Goal: Task Accomplishment & Management: Complete application form

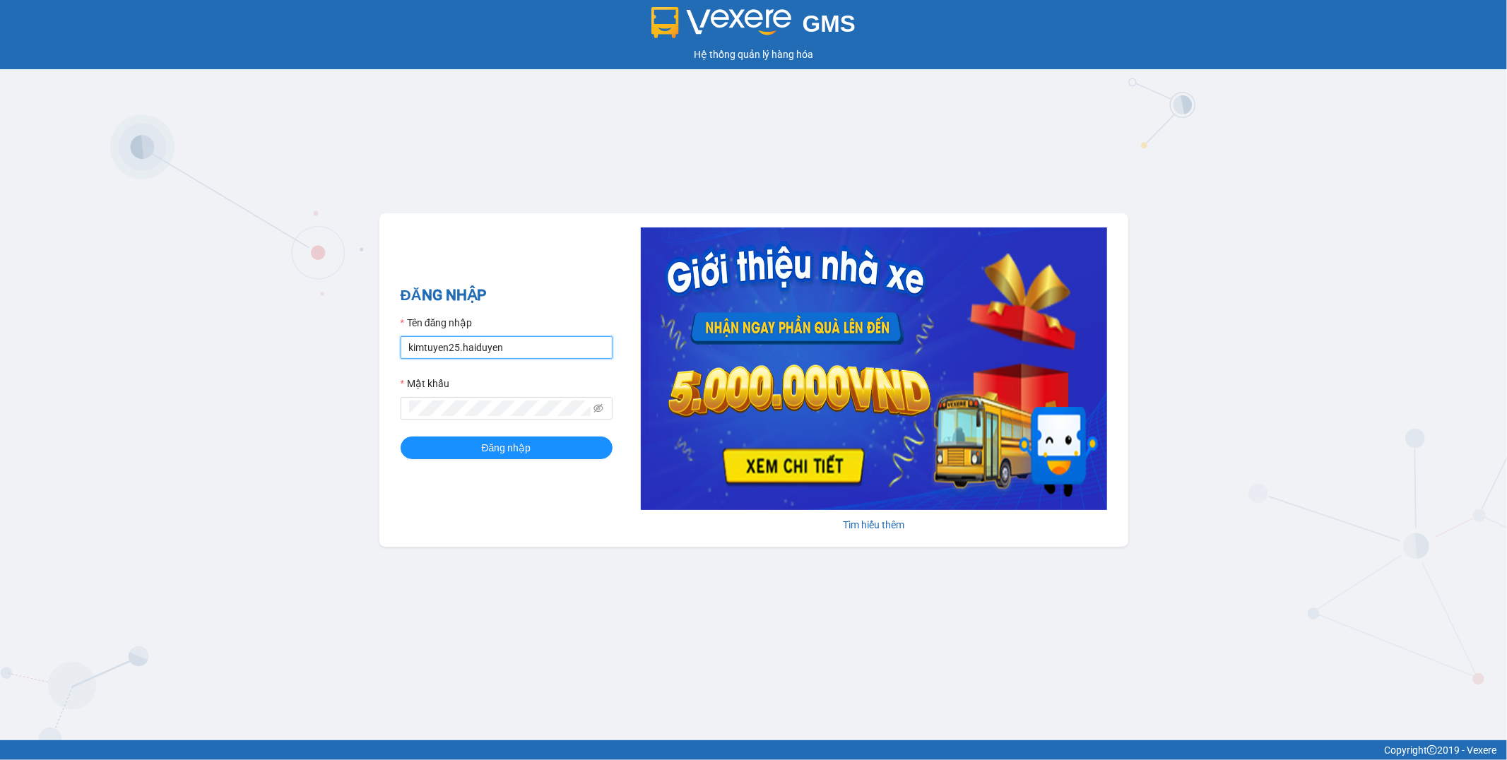
click at [560, 353] on input "kimtuyen25.haiduyen" at bounding box center [507, 347] width 212 height 23
type input "nhanviencailay.haiduyen"
click at [505, 440] on button "Đăng nhập" at bounding box center [507, 448] width 212 height 23
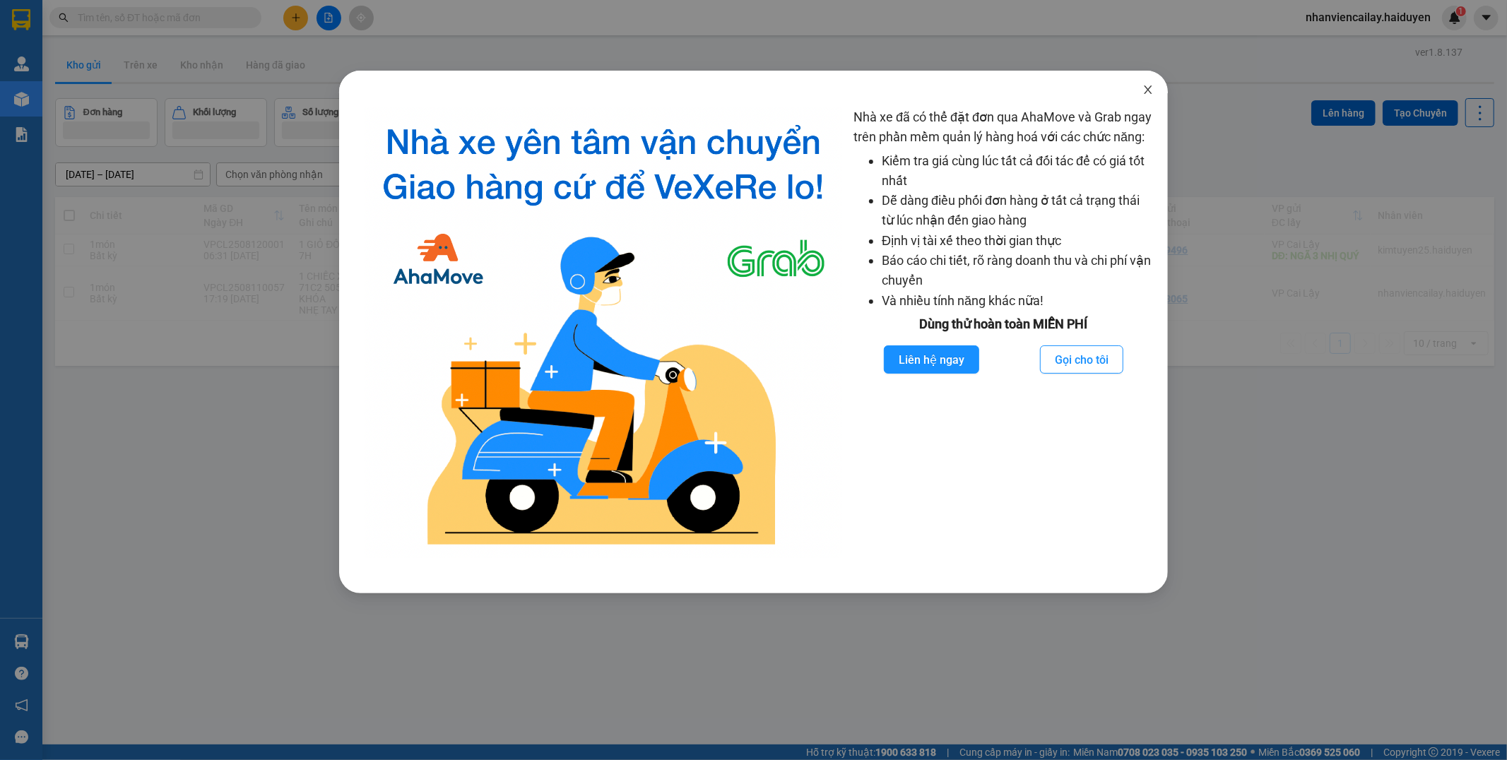
click at [1151, 82] on span "Close" at bounding box center [1149, 91] width 40 height 40
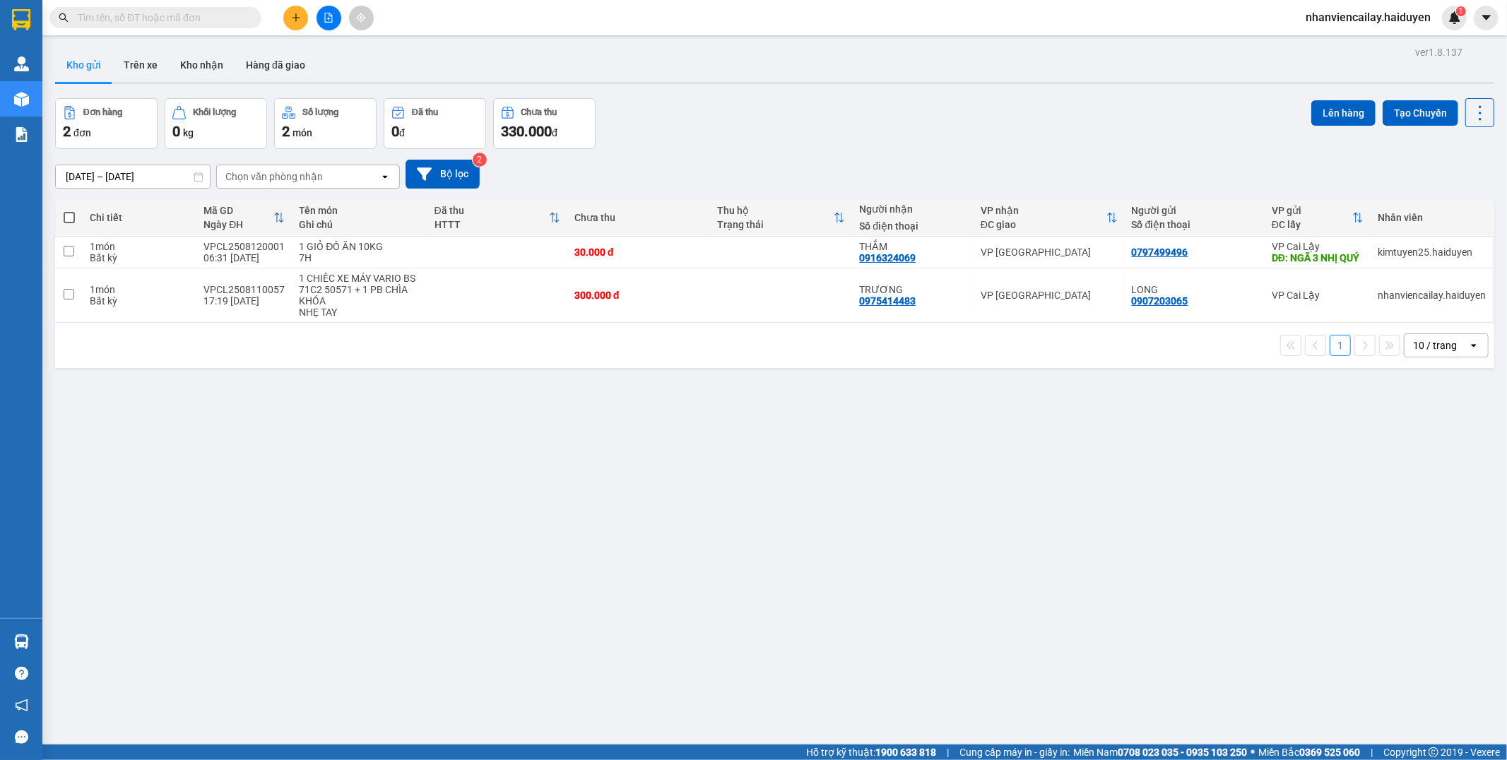
click at [292, 18] on icon "plus" at bounding box center [296, 18] width 10 height 10
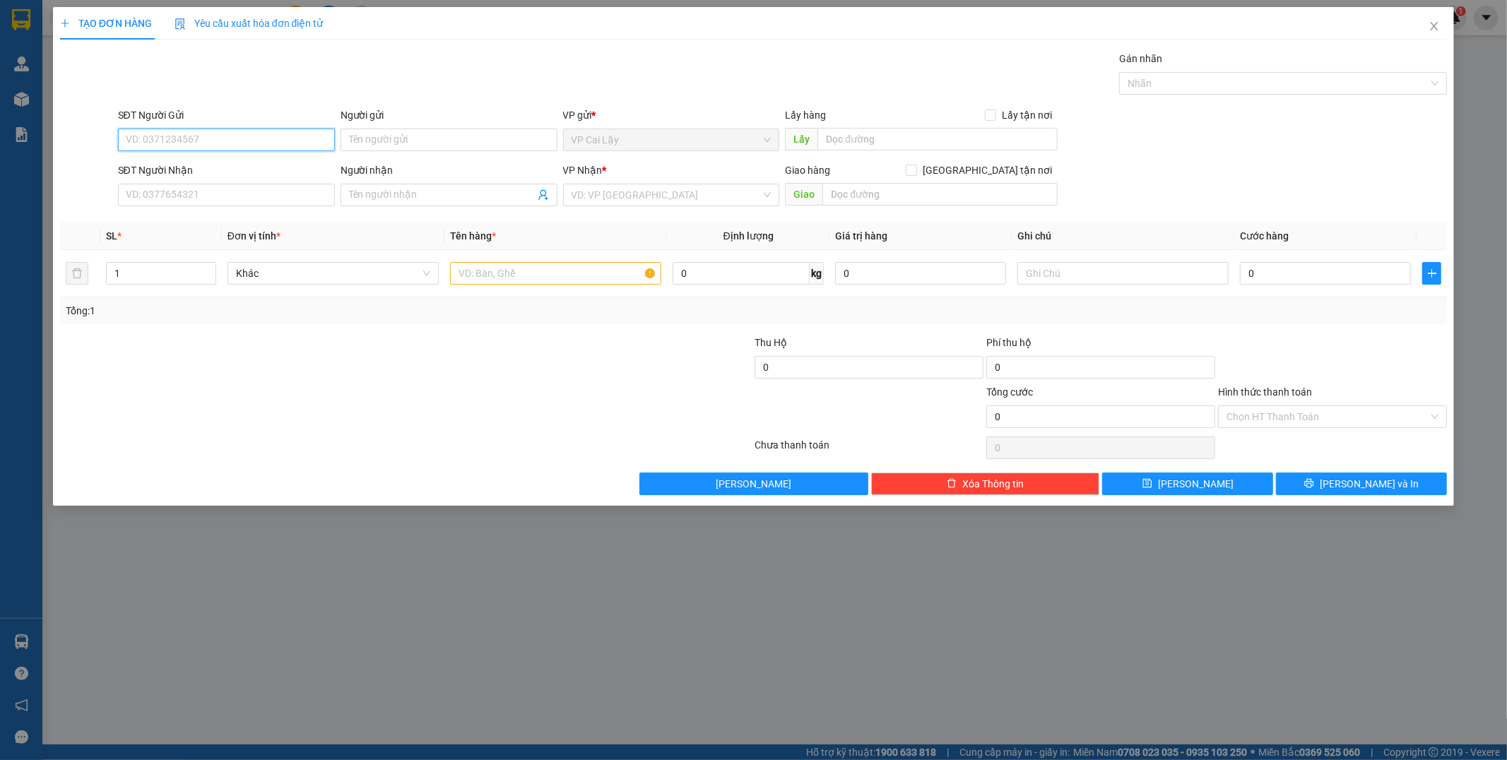
click at [205, 131] on input "SĐT Người Gửi" at bounding box center [226, 140] width 217 height 23
click at [194, 170] on div "0858700800 - TRINH" at bounding box center [227, 168] width 200 height 16
type input "0858700800"
type input "TRINH"
type input "0789557890"
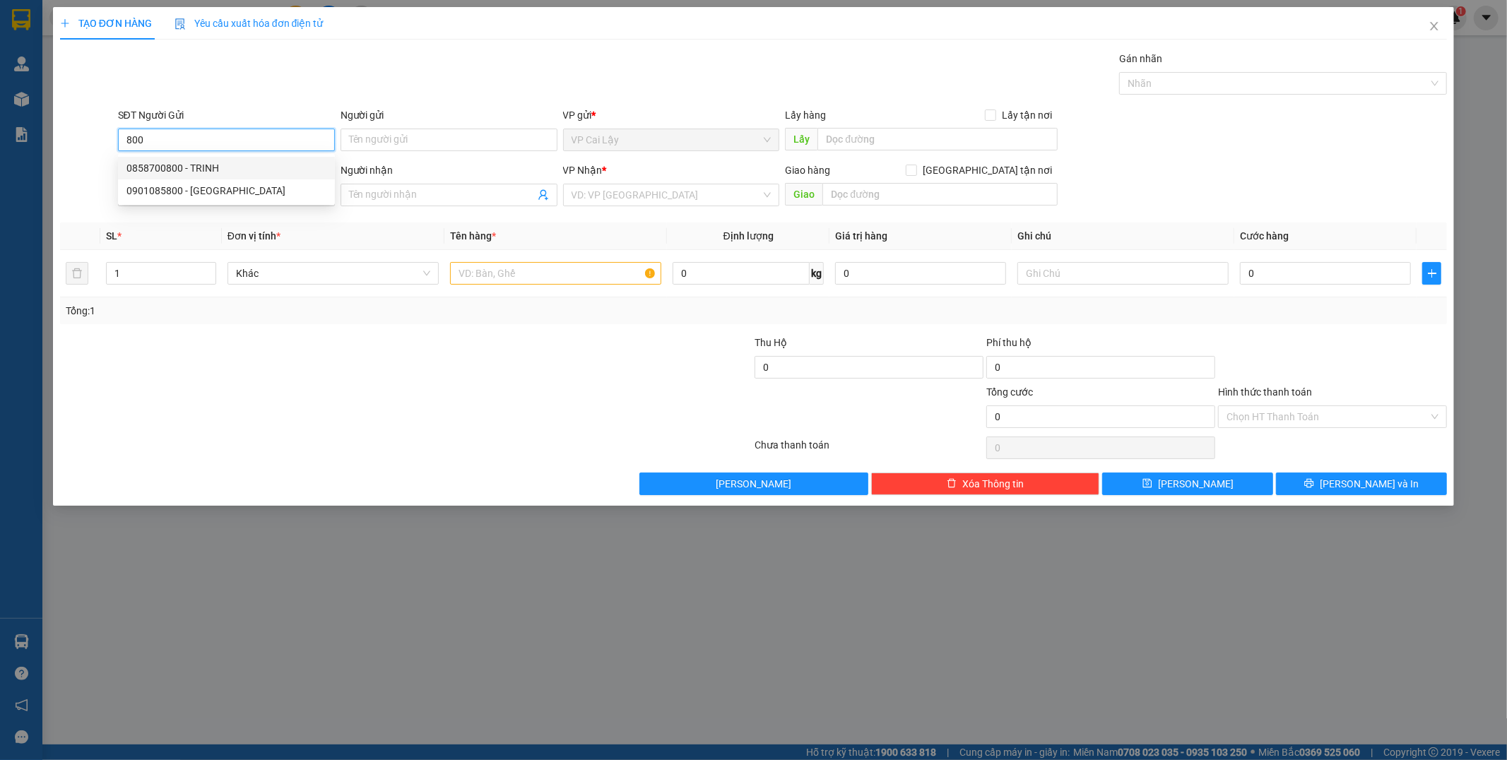
type input "ĐÔNG"
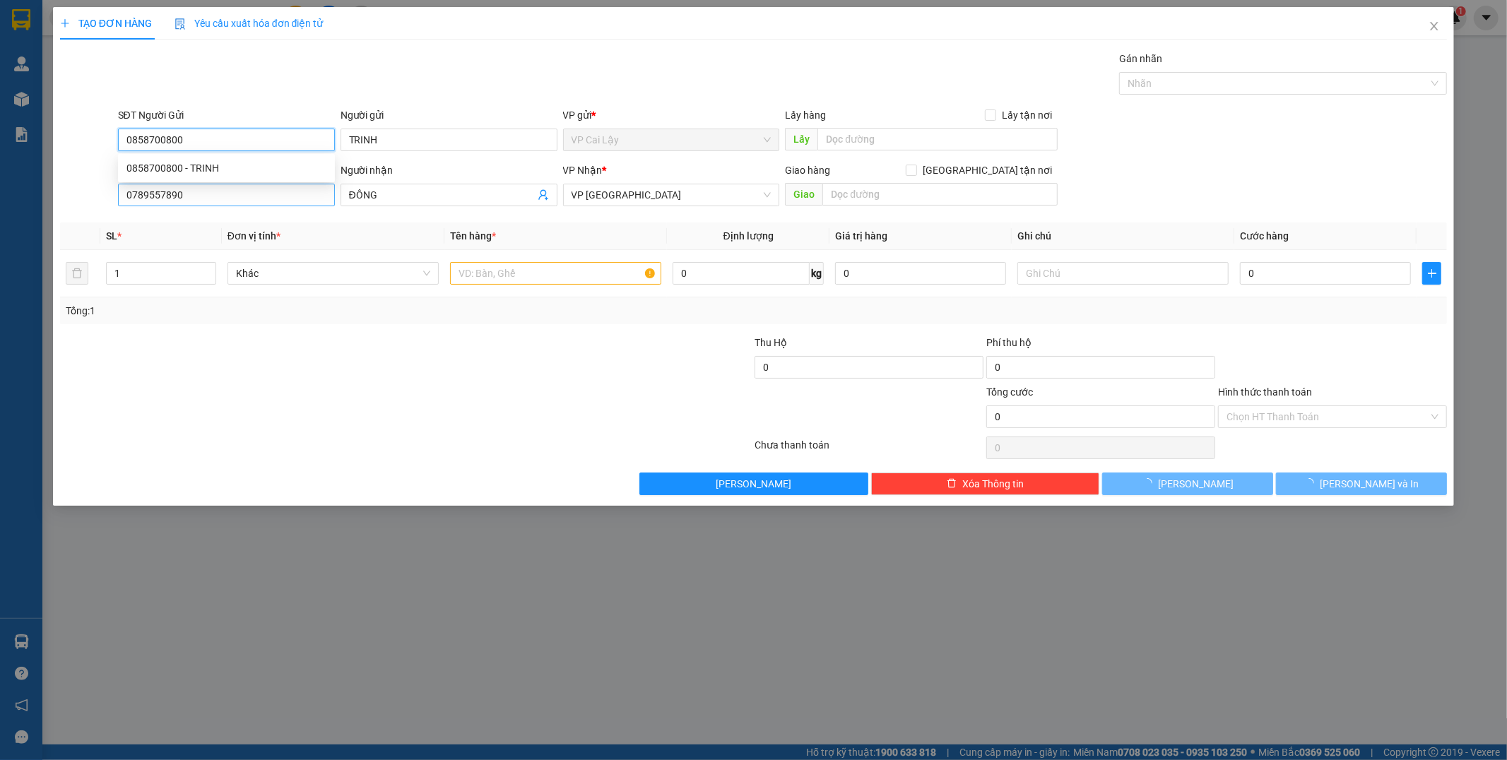
type input "20.000"
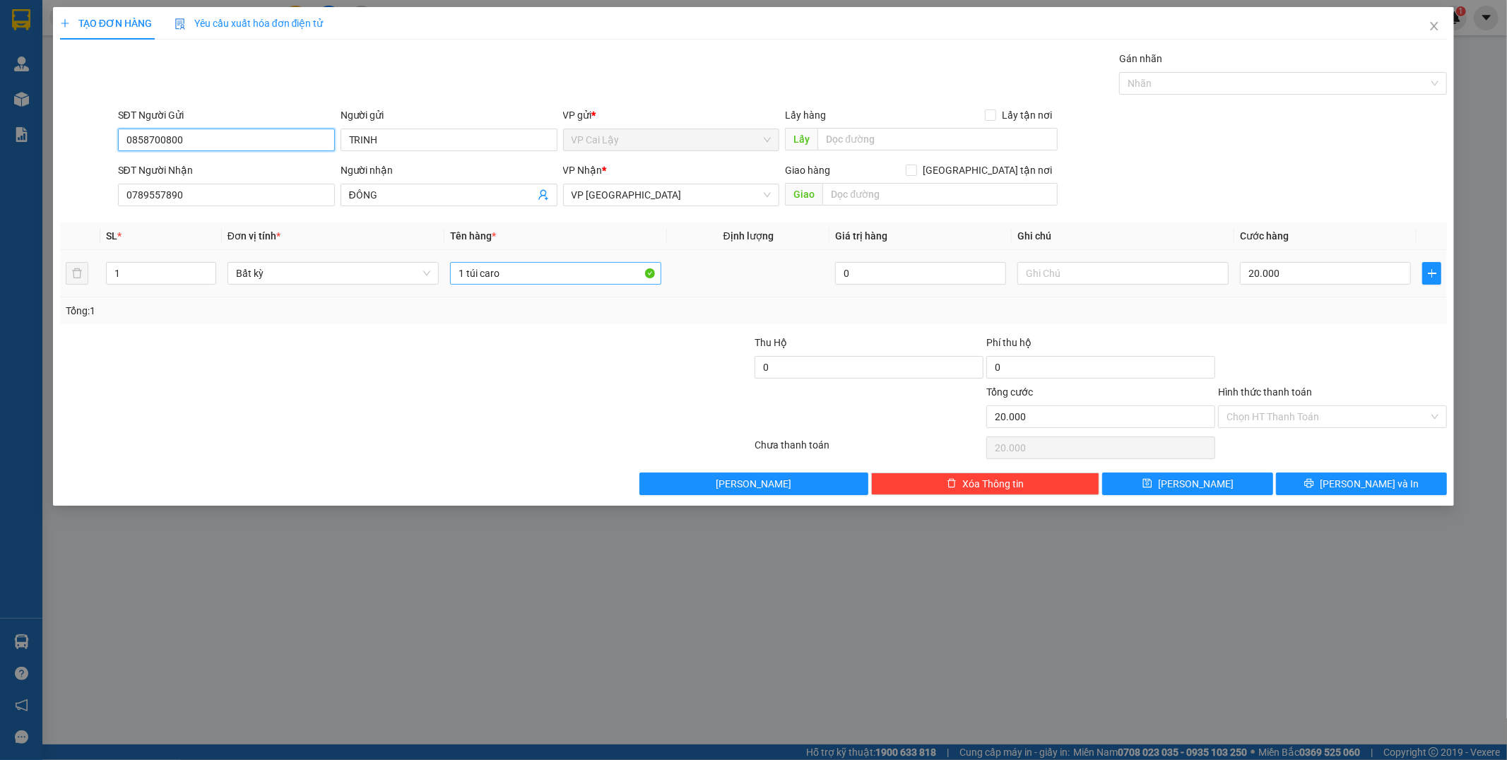
type input "0858700800"
click at [557, 278] on input "1 túi caro" at bounding box center [555, 273] width 211 height 23
type input "1 túi"
click at [1310, 413] on input "Hình thức thanh toán" at bounding box center [1328, 416] width 202 height 21
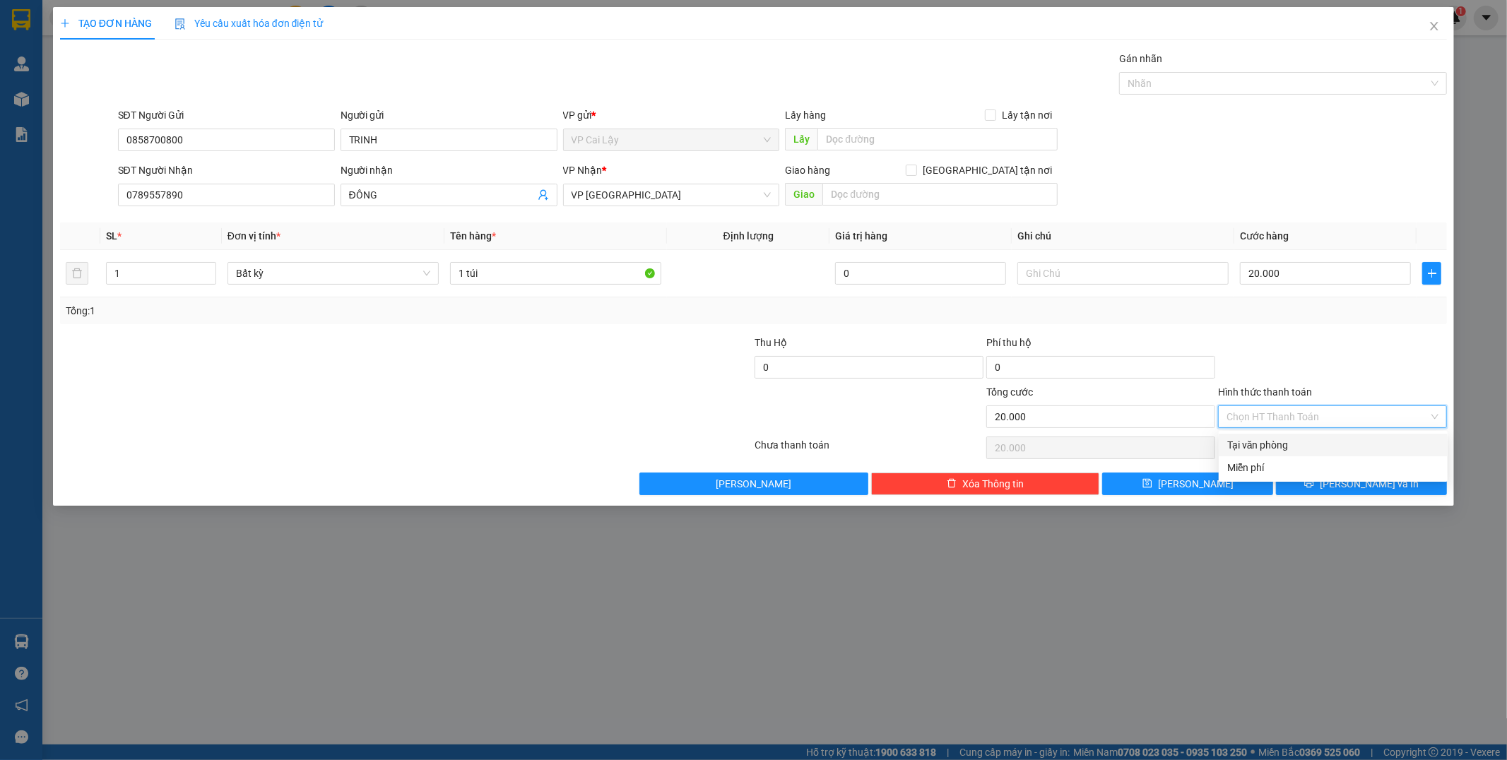
click at [1303, 443] on div "Tại văn phòng" at bounding box center [1334, 445] width 212 height 16
type input "0"
click at [1336, 493] on button "[PERSON_NAME] và In" at bounding box center [1361, 484] width 171 height 23
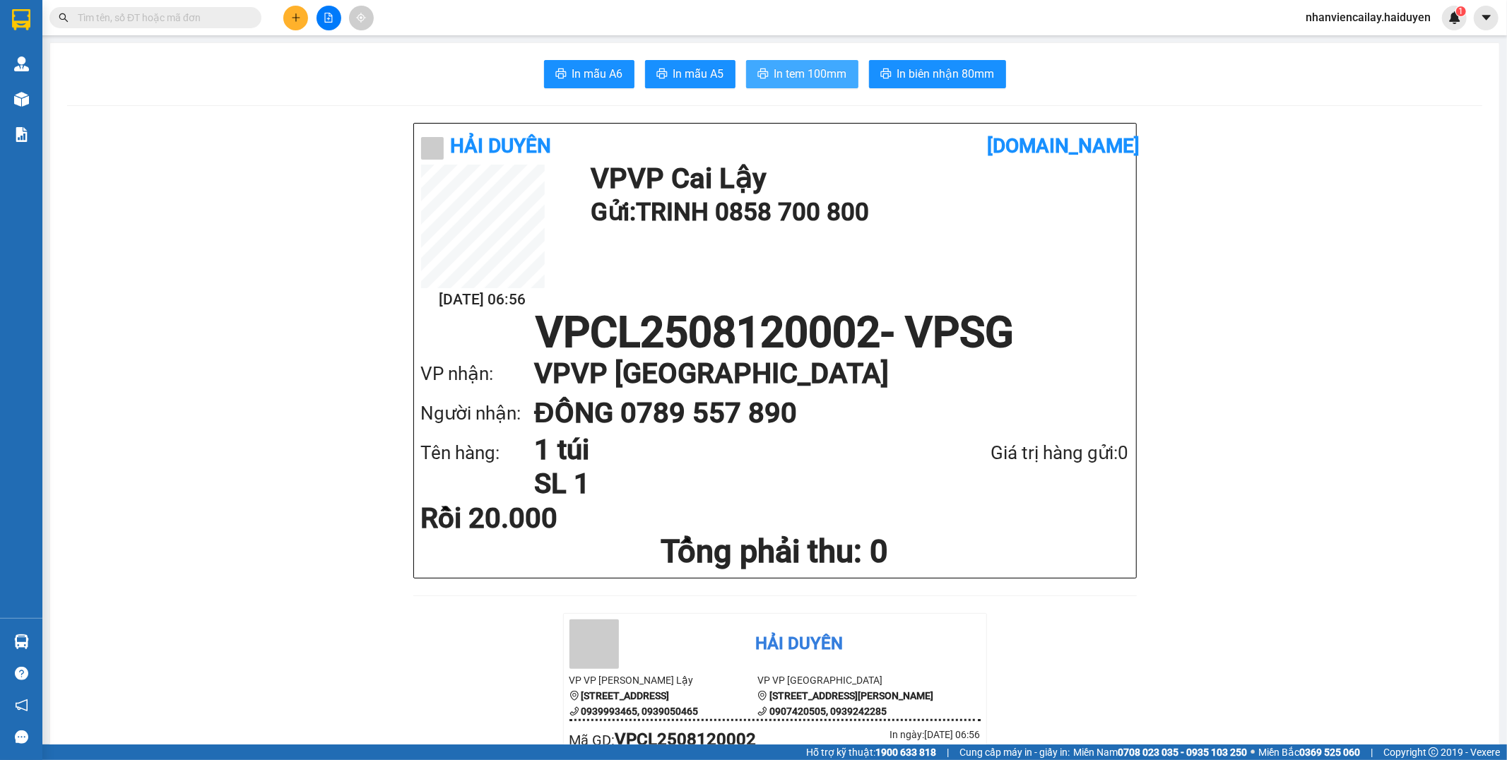
click at [831, 62] on button "In tem 100mm" at bounding box center [802, 74] width 112 height 28
click at [184, 20] on input "text" at bounding box center [161, 18] width 167 height 16
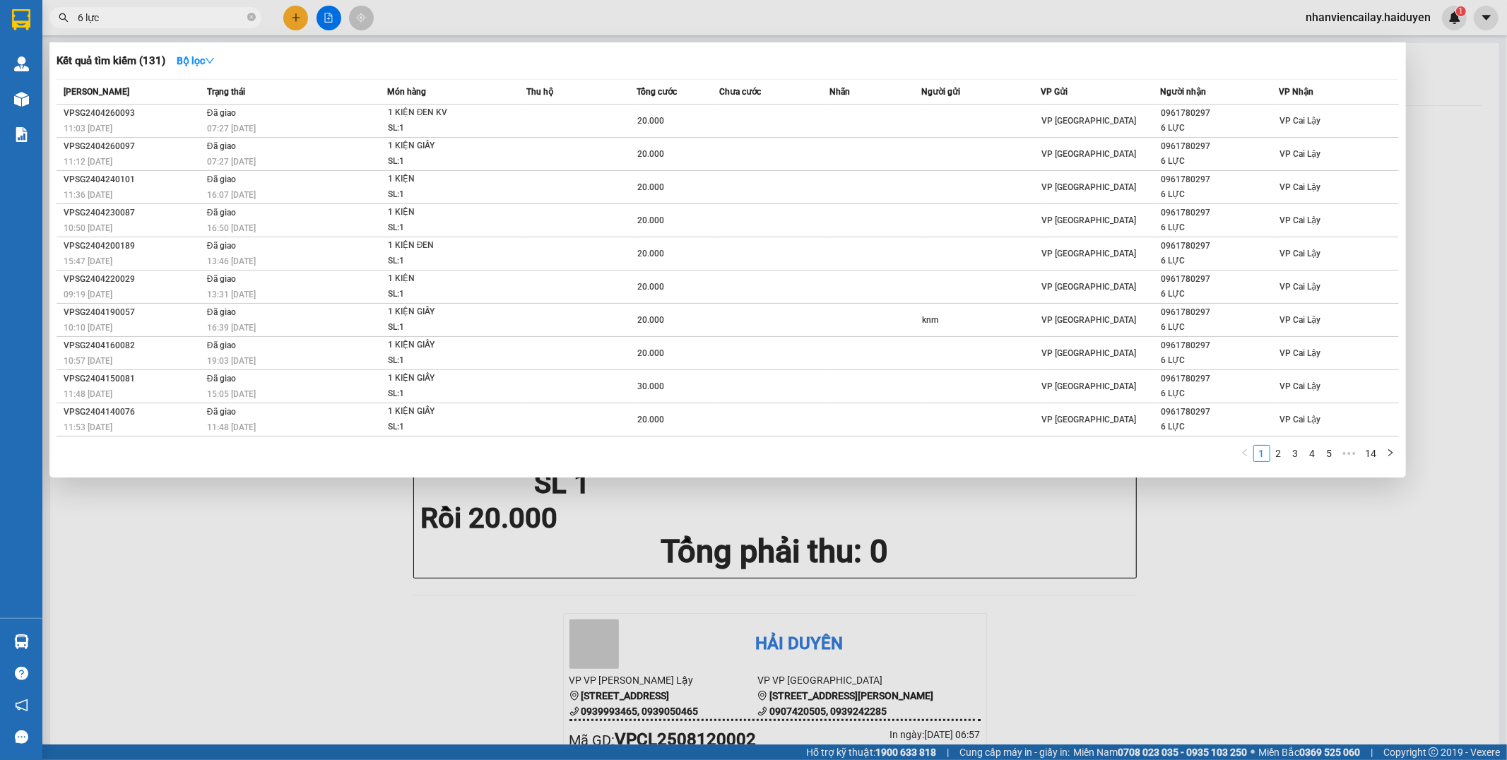
type input "6 lực"
click at [188, 48] on div "Kết quả tìm kiếm ( 131 ) Bộ lọc Mã ĐH Trạng thái Món hàng Thu hộ Tổng cước Chưa…" at bounding box center [727, 259] width 1357 height 435
click at [194, 59] on strong "Bộ lọc" at bounding box center [196, 60] width 38 height 11
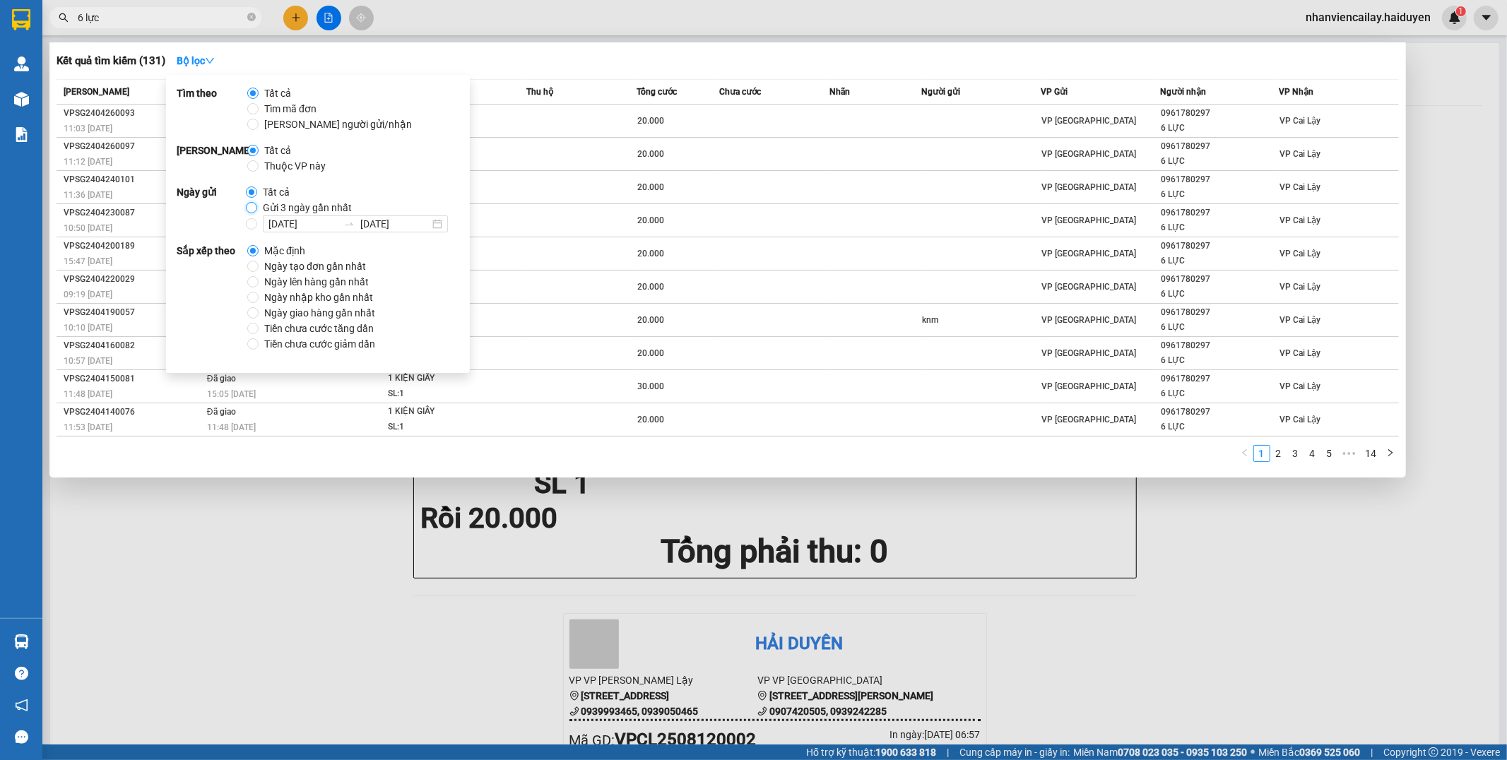
click at [251, 212] on input "Gửi 3 ngày gần nhất" at bounding box center [251, 207] width 11 height 11
radio input "true"
radio input "false"
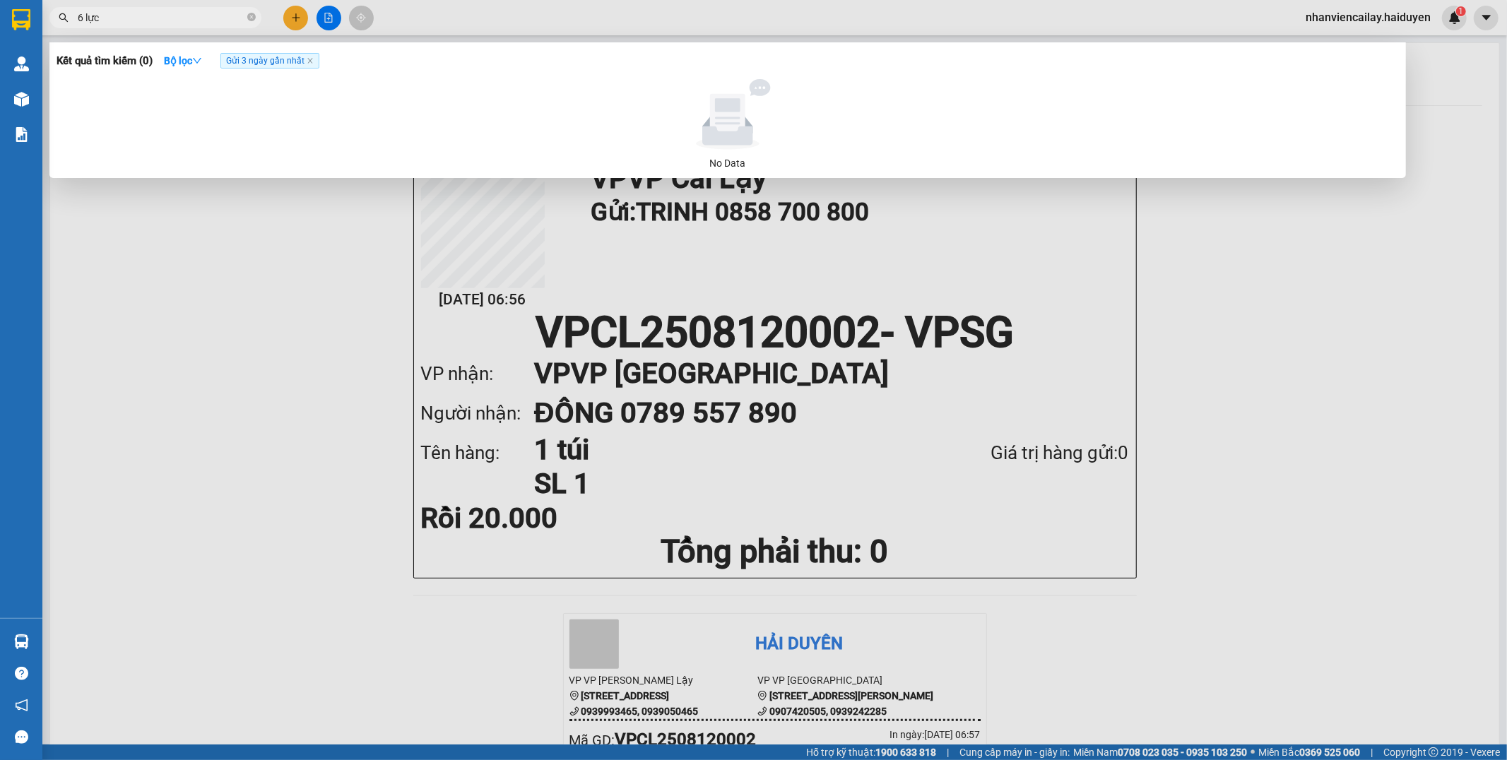
click at [764, 61] on div "Kết quả tìm kiếm ( 0 ) Bộ lọc Gửi 3 ngày gần nhất" at bounding box center [728, 60] width 1343 height 23
click at [143, 21] on input "6 lực" at bounding box center [161, 18] width 167 height 16
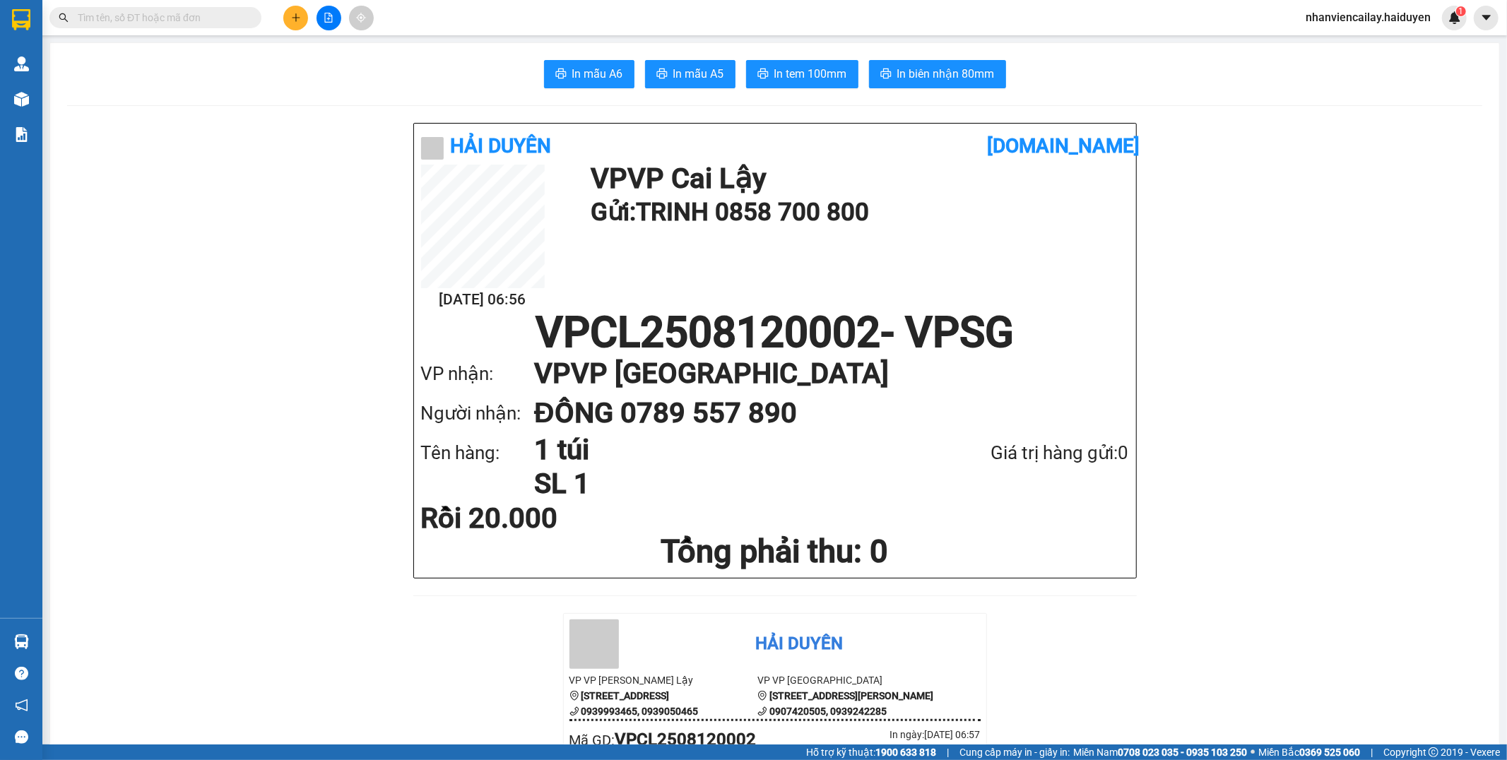
click at [141, 22] on input "text" at bounding box center [161, 18] width 167 height 16
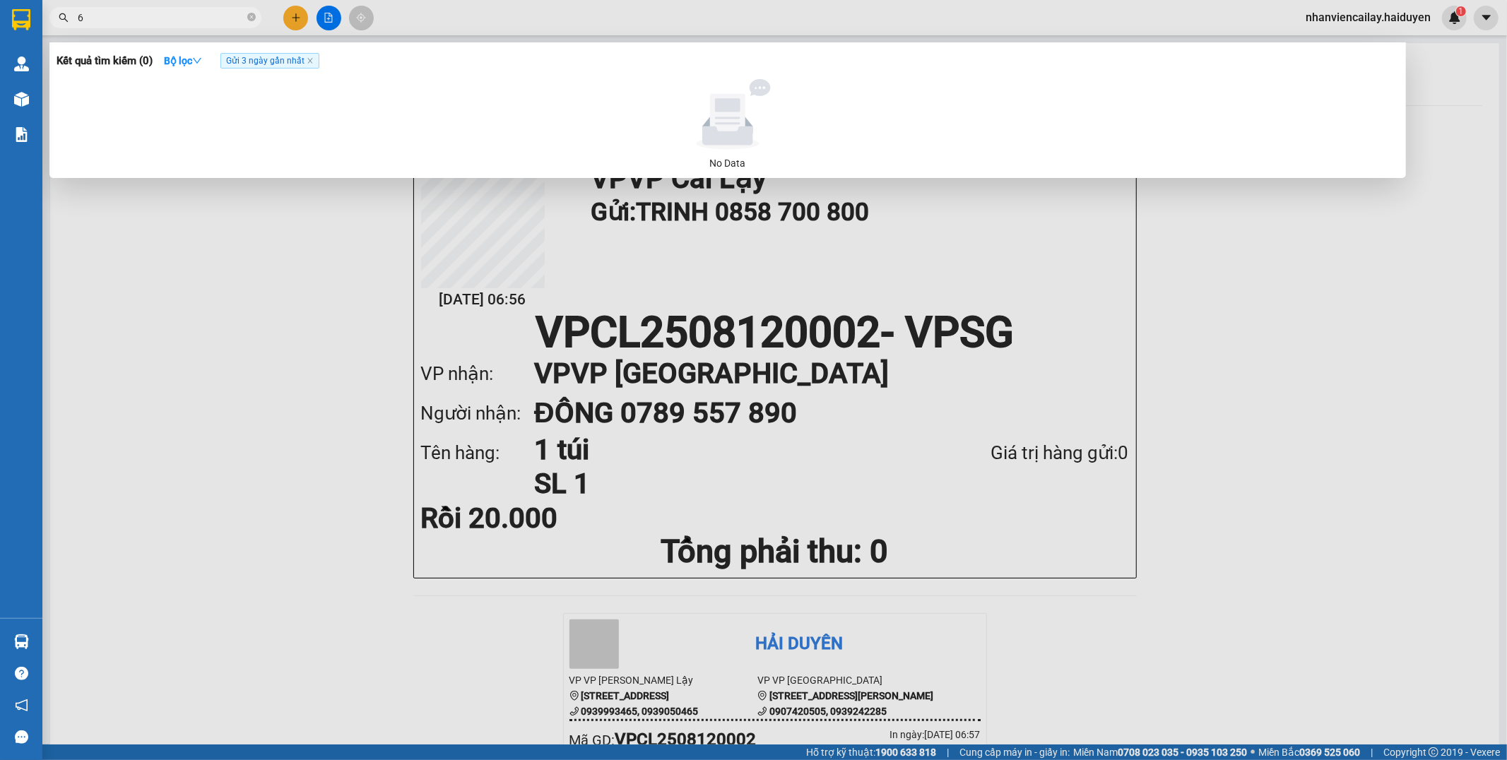
type input "6"
type input "7"
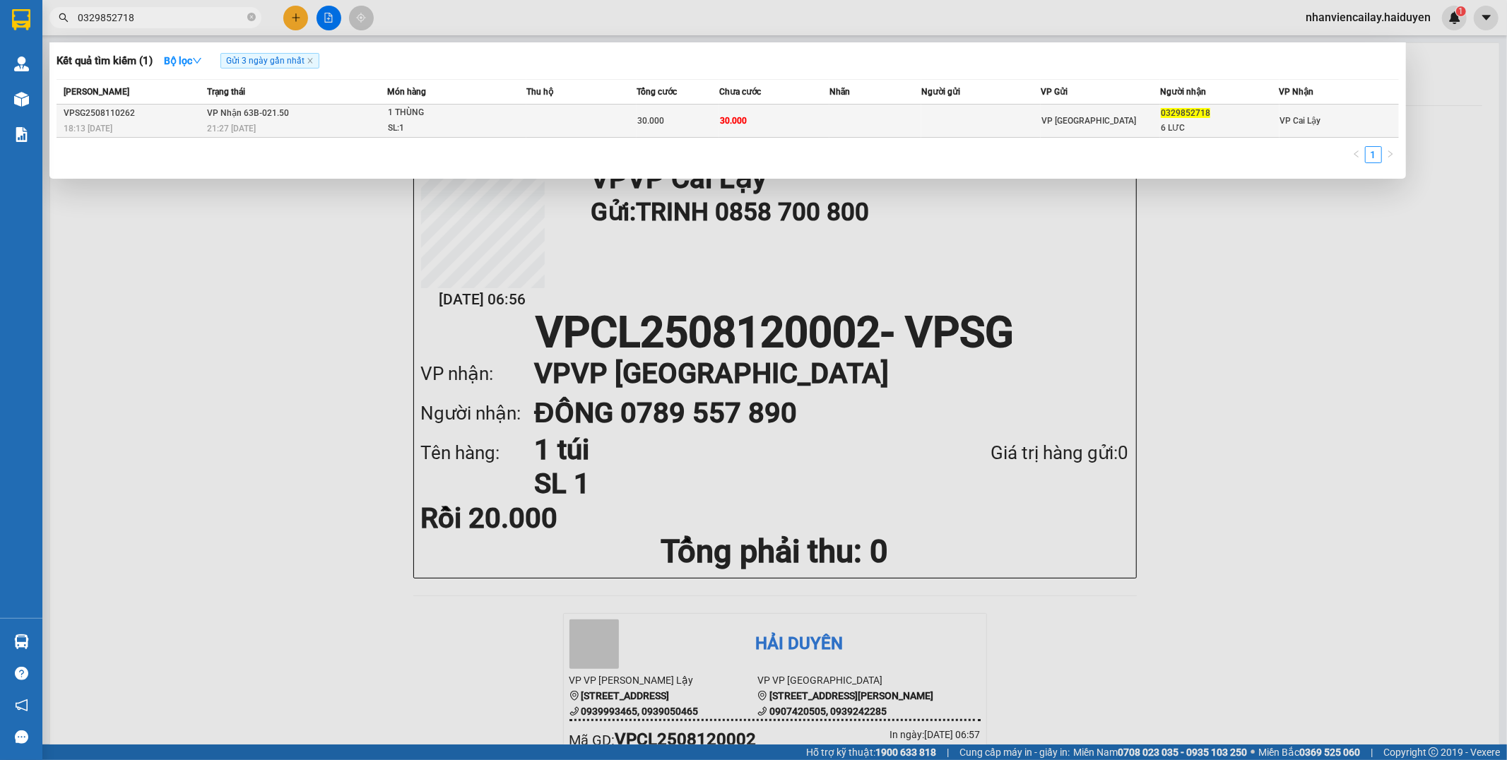
type input "0329852718"
click at [712, 110] on td "30.000" at bounding box center [678, 121] width 83 height 33
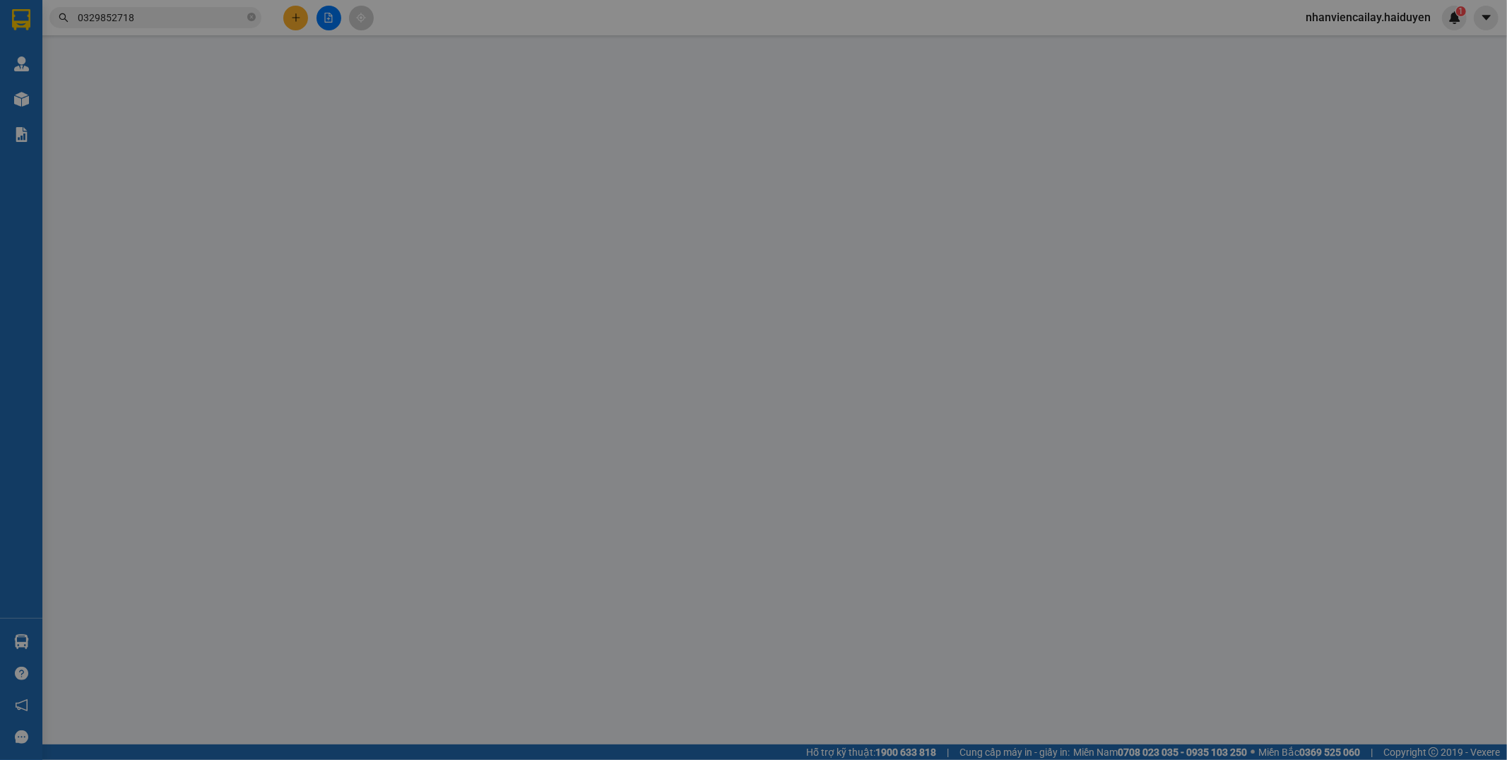
type input "0329852718"
type input "6 LƯC"
type input "30.000"
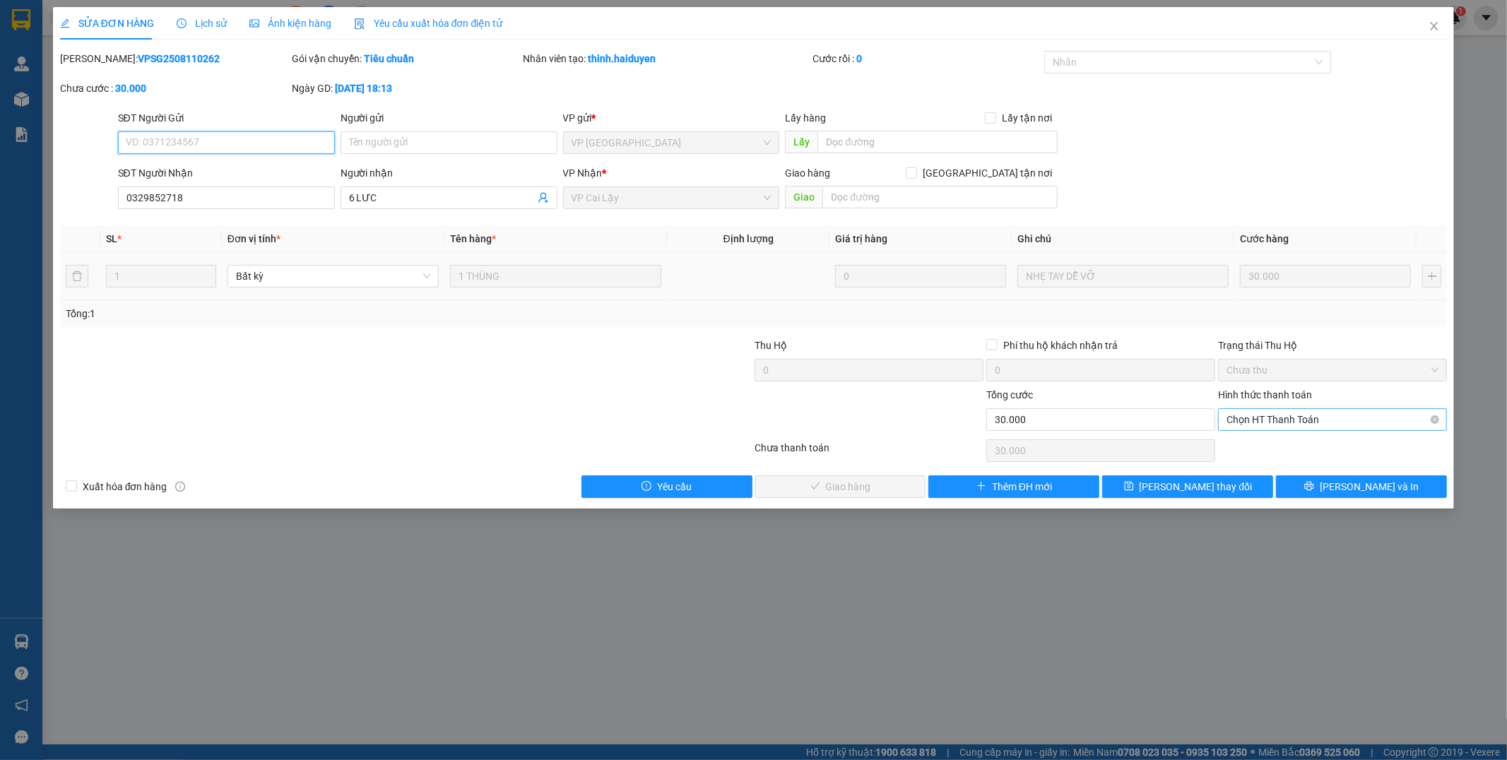
click at [1327, 409] on span "Chọn HT Thanh Toán" at bounding box center [1333, 419] width 212 height 21
click at [1301, 461] on div "Total Paid Fee 0 Total UnPaid Fee 30.000 Cash Collection Total Fee Mã ĐH: VPSG2…" at bounding box center [754, 274] width 1388 height 447
click at [1302, 433] on div "Hình thức thanh toán Chọn HT Thanh Toán" at bounding box center [1332, 411] width 229 height 49
click at [1305, 430] on input "Hình thức thanh toán" at bounding box center [1328, 419] width 202 height 21
click at [1300, 456] on div "Tại văn phòng" at bounding box center [1333, 448] width 229 height 23
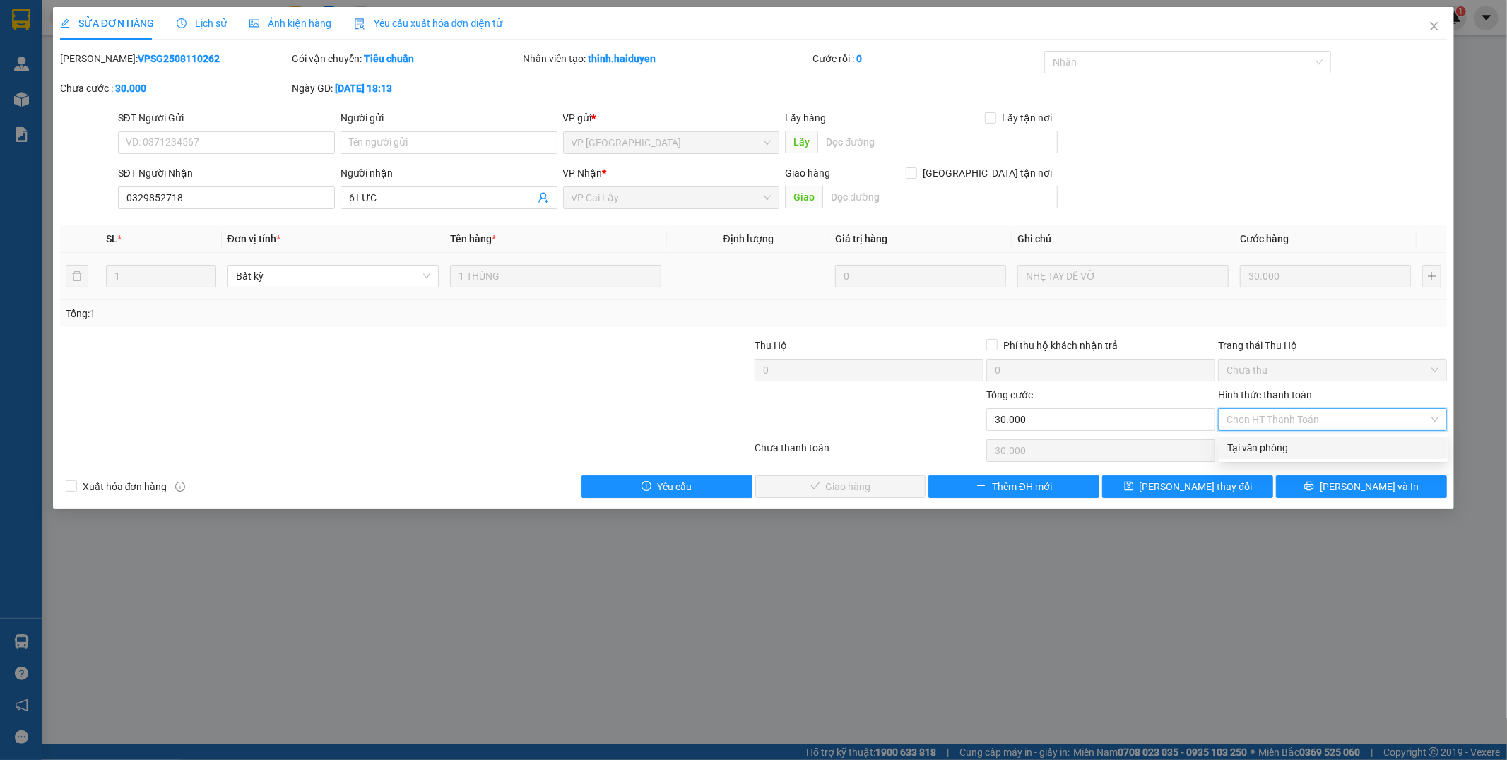
type input "0"
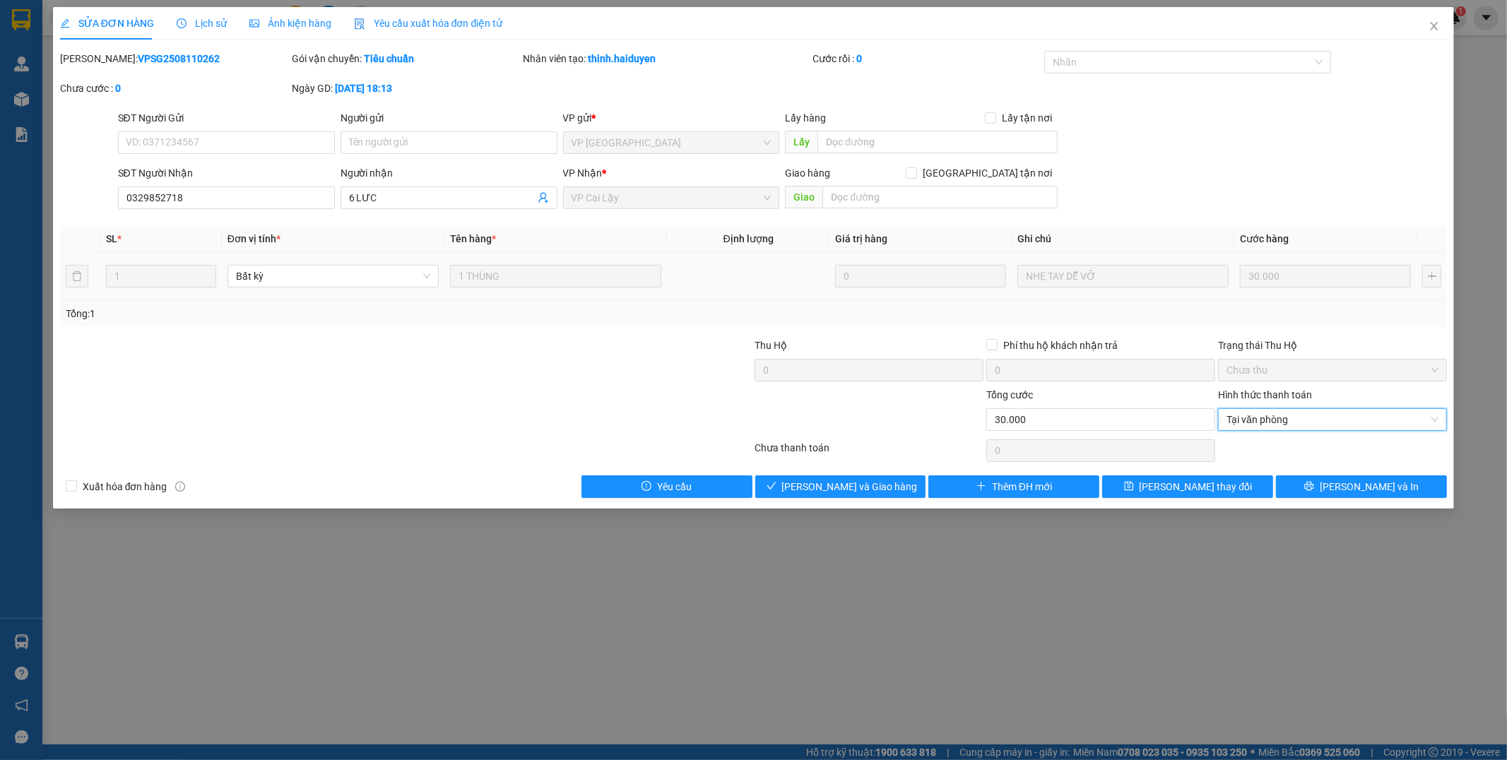
drag, startPoint x: 844, startPoint y: 502, endPoint x: 857, endPoint y: 505, distance: 13.0
click at [845, 502] on div "SỬA ĐƠN HÀNG Lịch sử Ảnh kiện hàng Yêu cầu xuất hóa đơn điện tử Total Paid Fee …" at bounding box center [754, 258] width 1402 height 502
click at [857, 485] on span "[PERSON_NAME] và Giao hàng" at bounding box center [850, 487] width 136 height 16
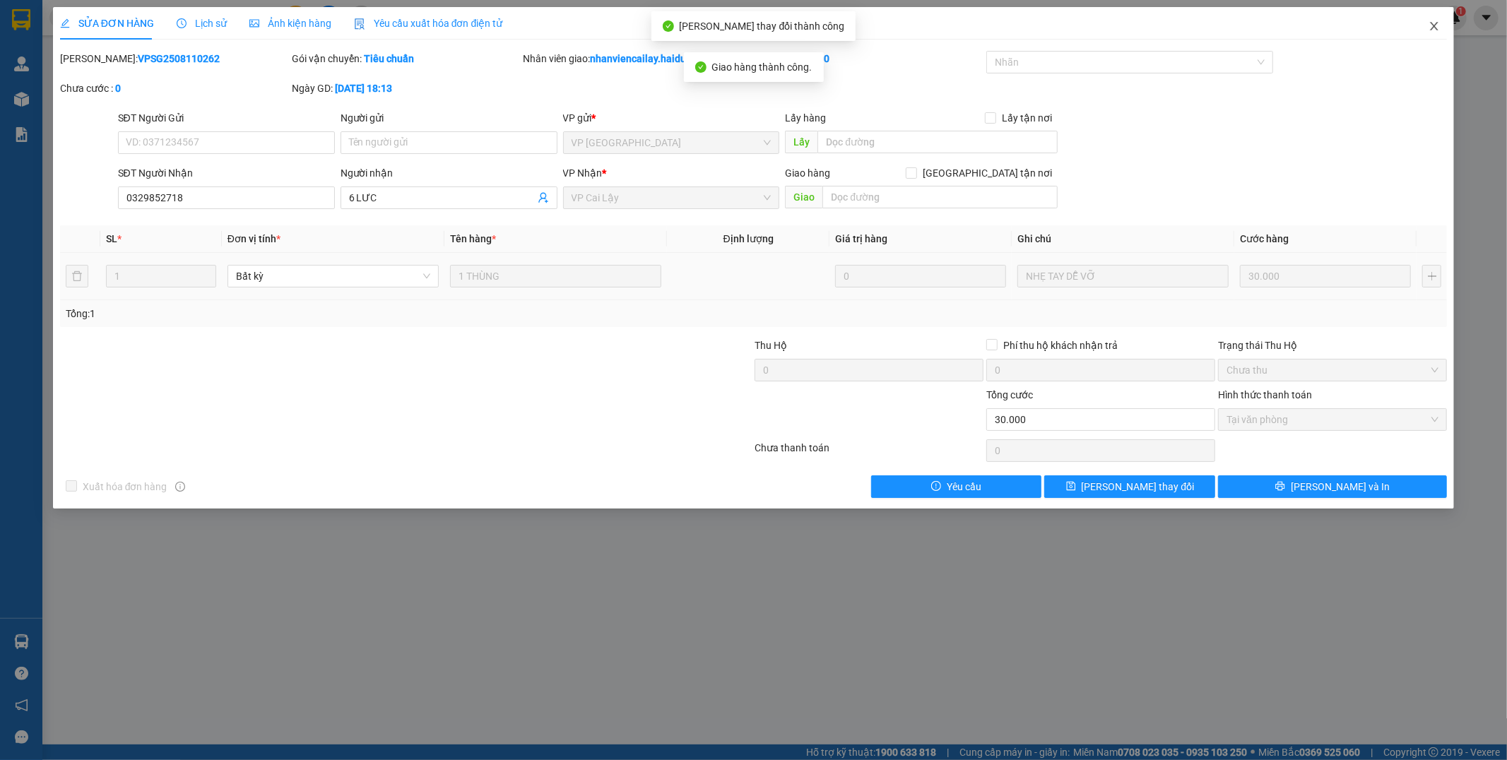
click at [1433, 28] on icon "close" at bounding box center [1434, 25] width 11 height 11
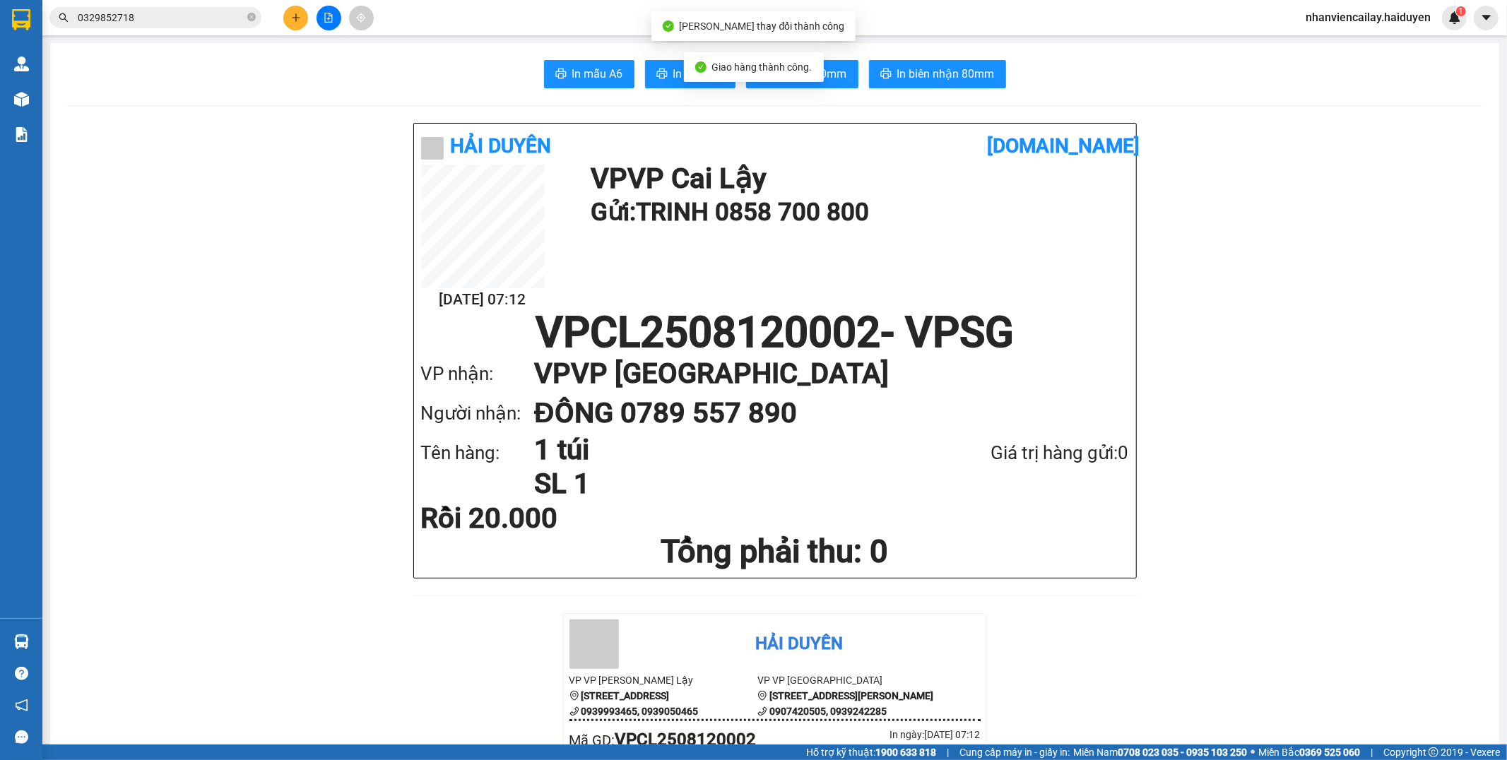
click at [153, 18] on input "0329852718" at bounding box center [161, 18] width 167 height 16
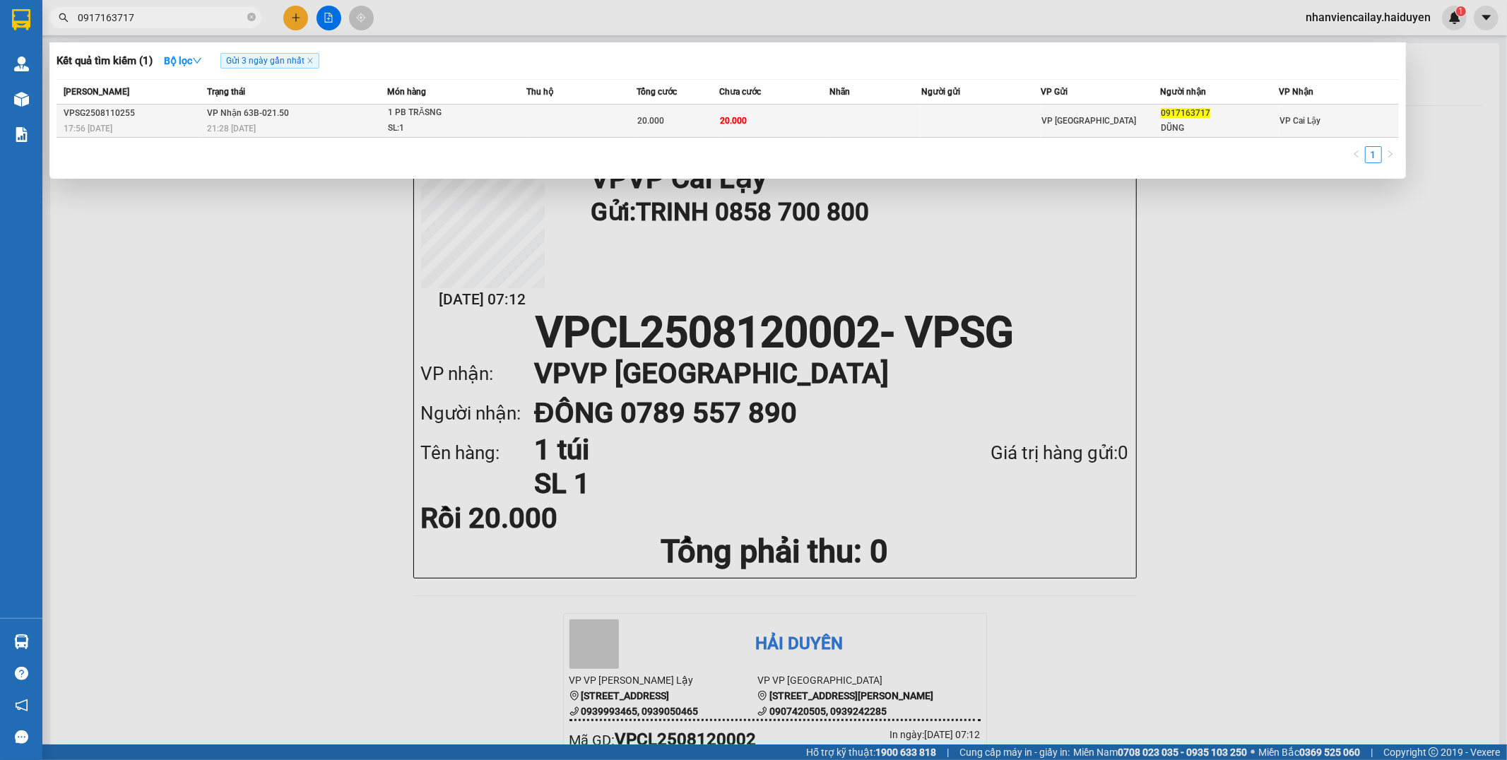
type input "0917163717"
click at [828, 116] on td "20.000" at bounding box center [774, 121] width 110 height 33
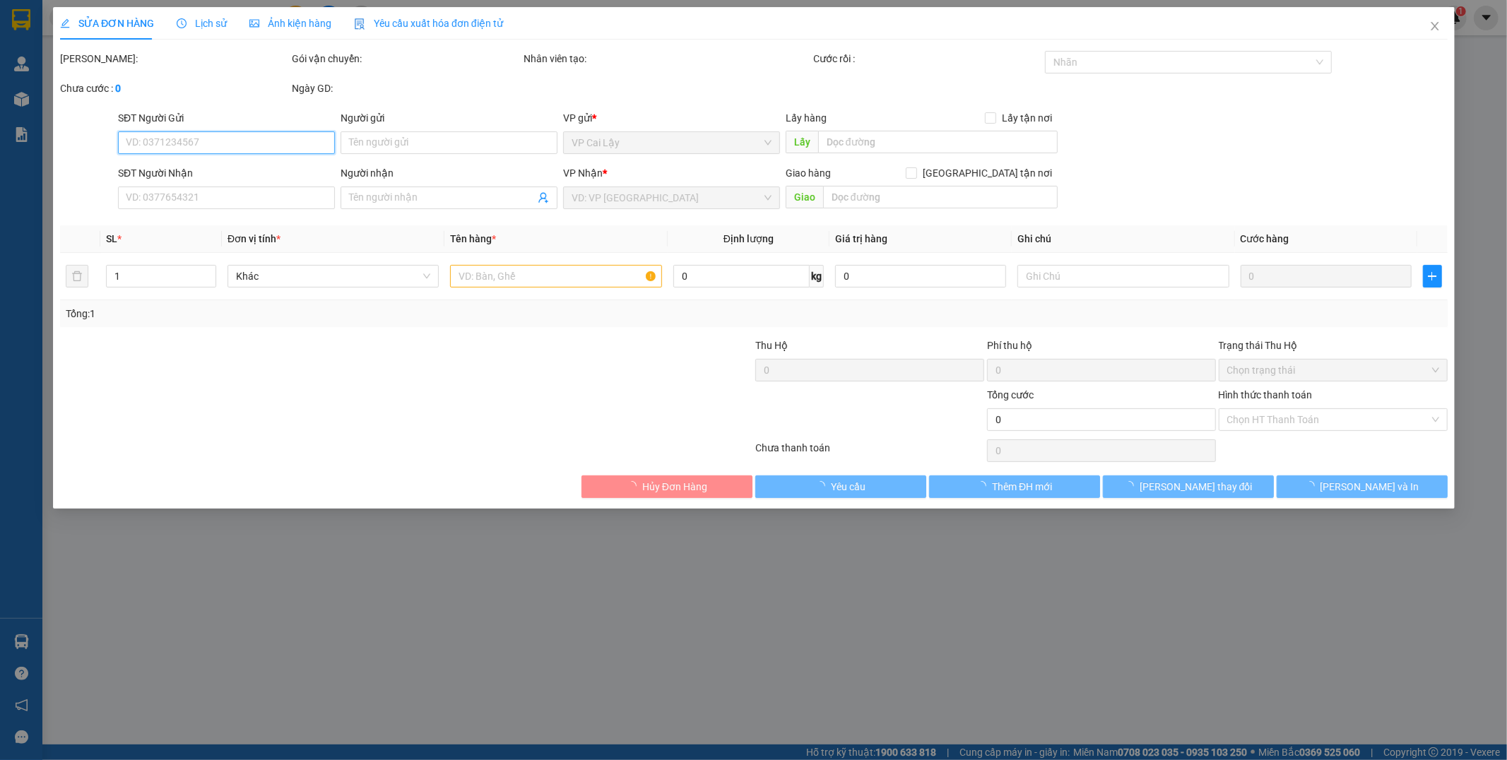
type input "0917163717"
type input "DŨNG"
type input "20.000"
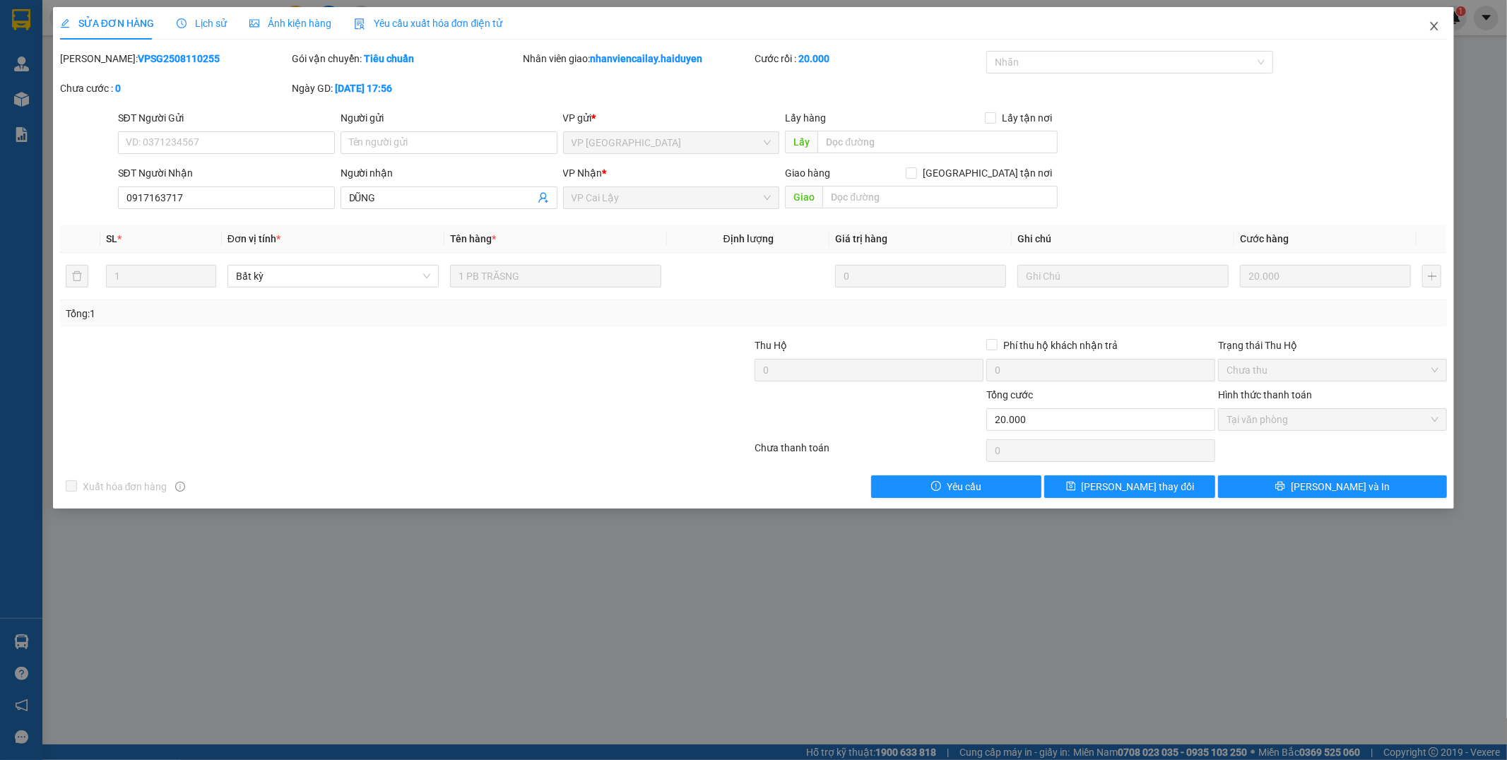
click at [1438, 31] on icon "close" at bounding box center [1434, 25] width 11 height 11
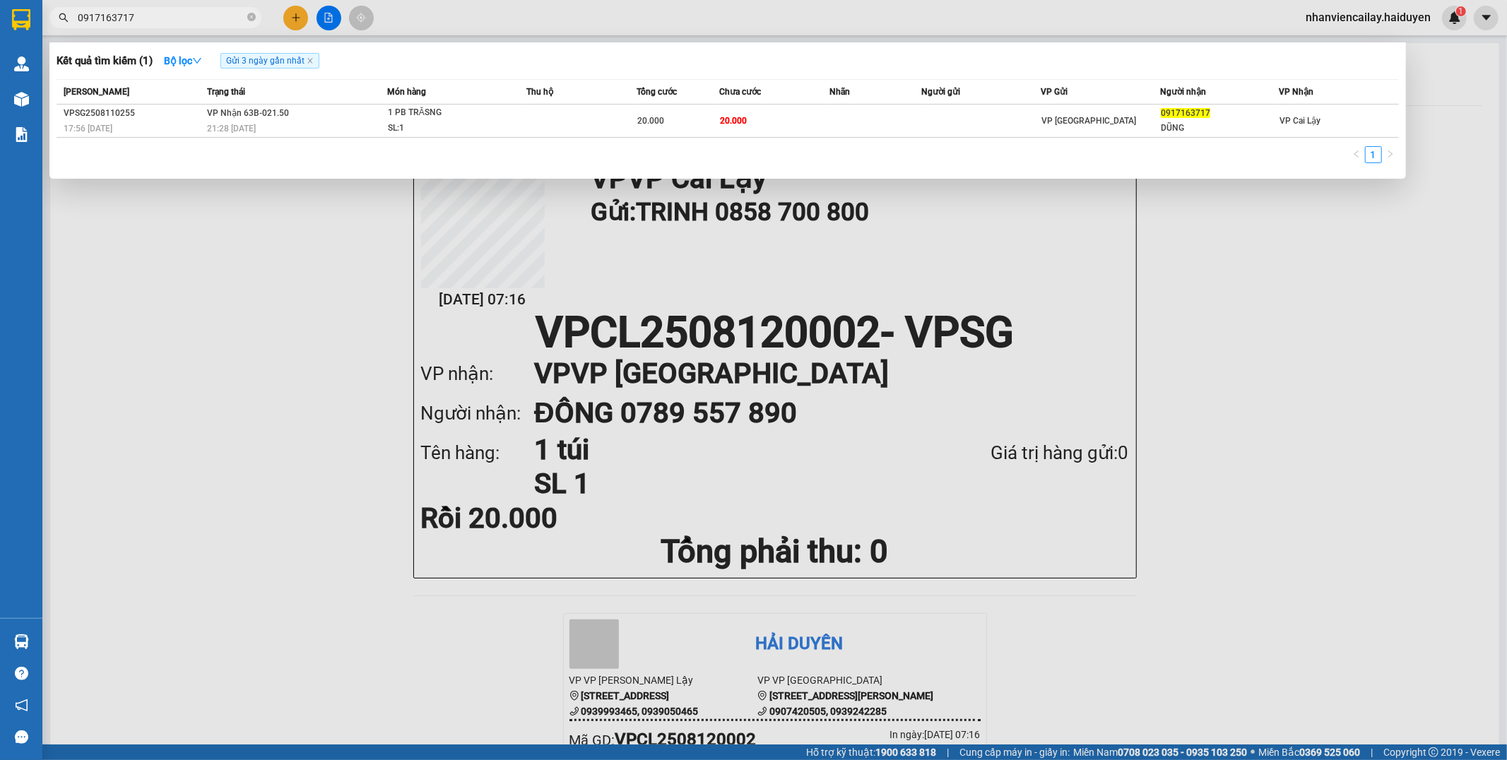
click at [170, 13] on input "0917163717" at bounding box center [161, 18] width 167 height 16
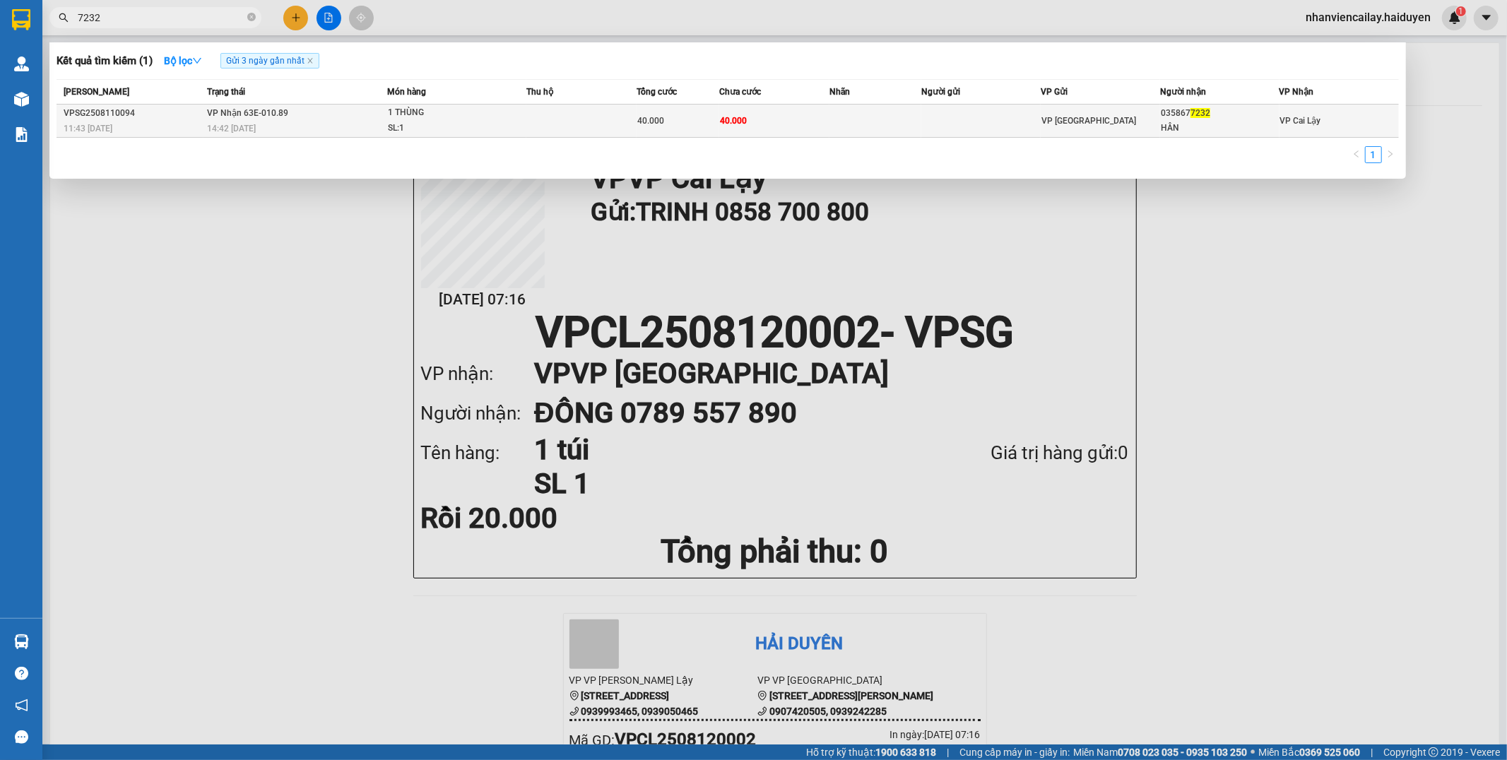
type input "7232"
click at [1018, 126] on td at bounding box center [981, 121] width 119 height 33
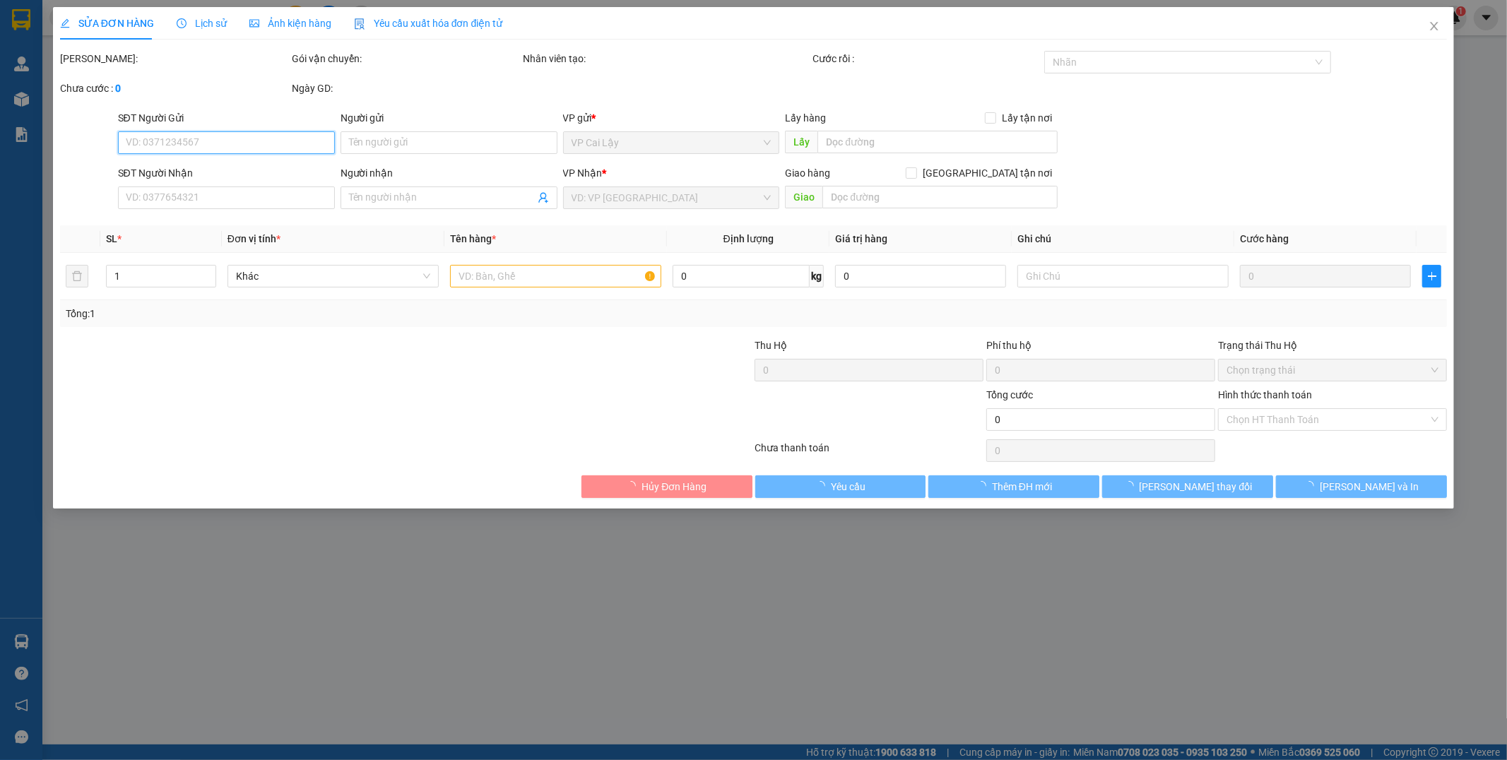
type input "0358677232"
type input "HÂN"
type input "40.000"
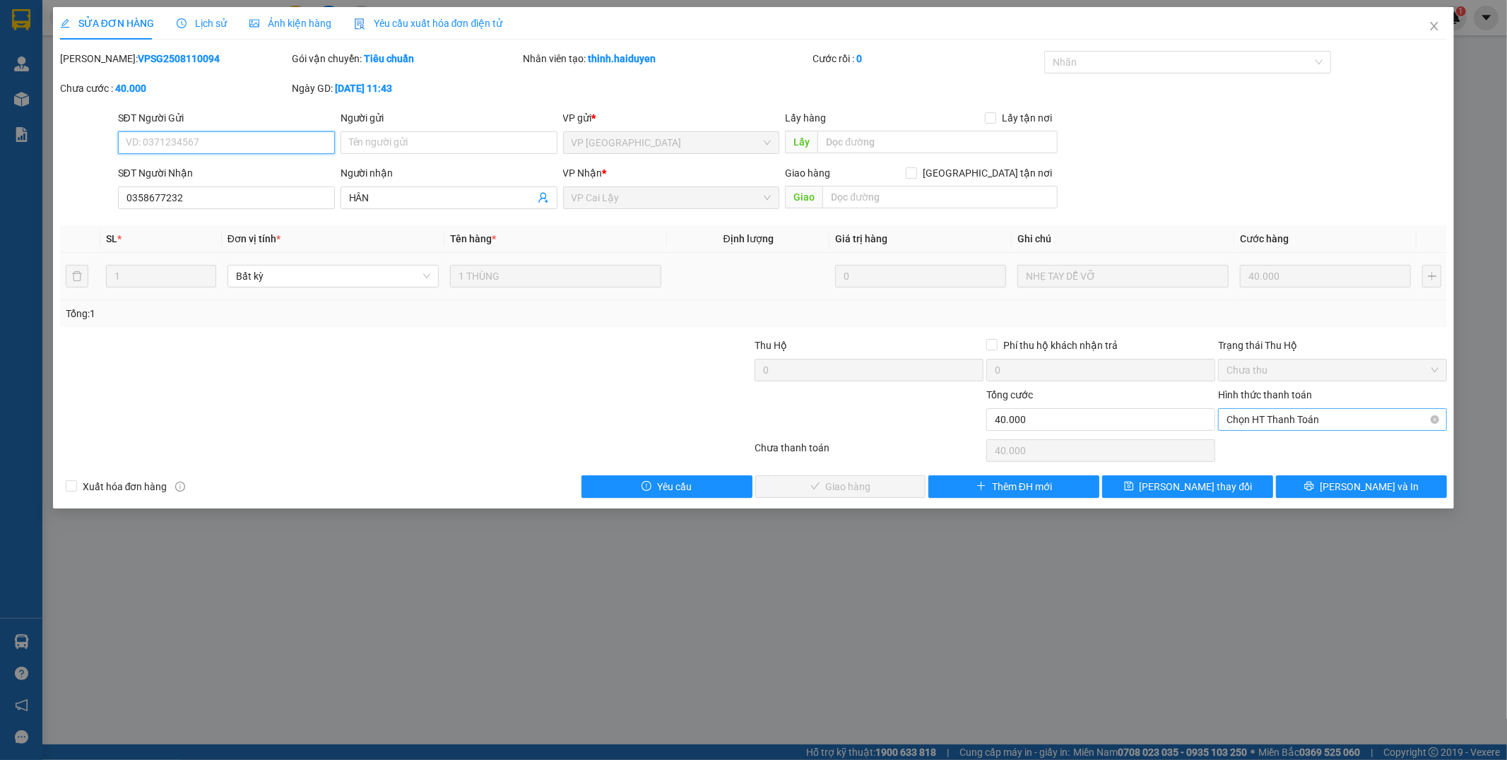
click at [1283, 421] on span "Chọn HT Thanh Toán" at bounding box center [1333, 419] width 212 height 21
click at [1275, 447] on div "Tại văn phòng" at bounding box center [1334, 448] width 212 height 16
type input "0"
click at [867, 486] on span "[PERSON_NAME] và Giao hàng" at bounding box center [850, 487] width 136 height 16
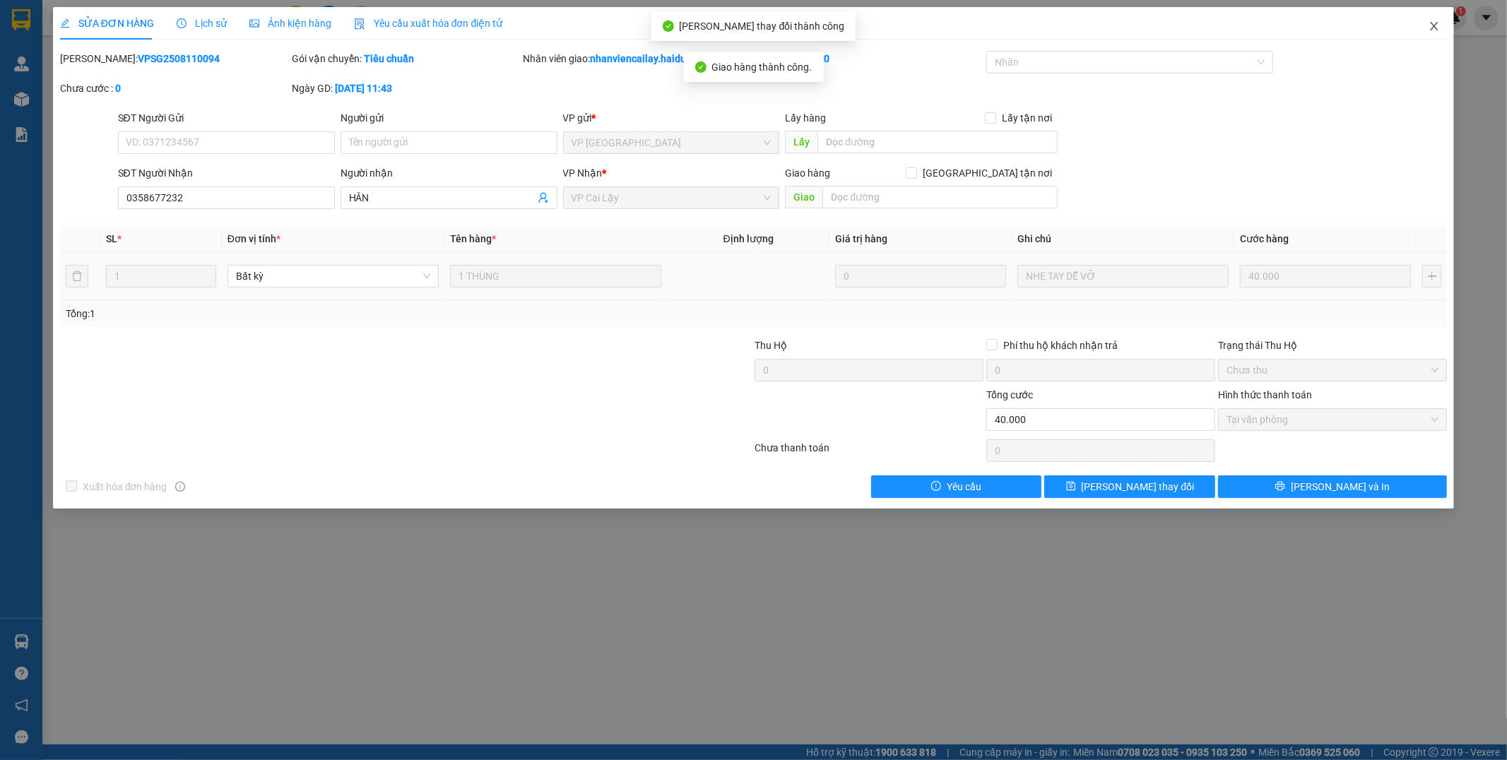
click at [1435, 25] on icon "close" at bounding box center [1434, 25] width 11 height 11
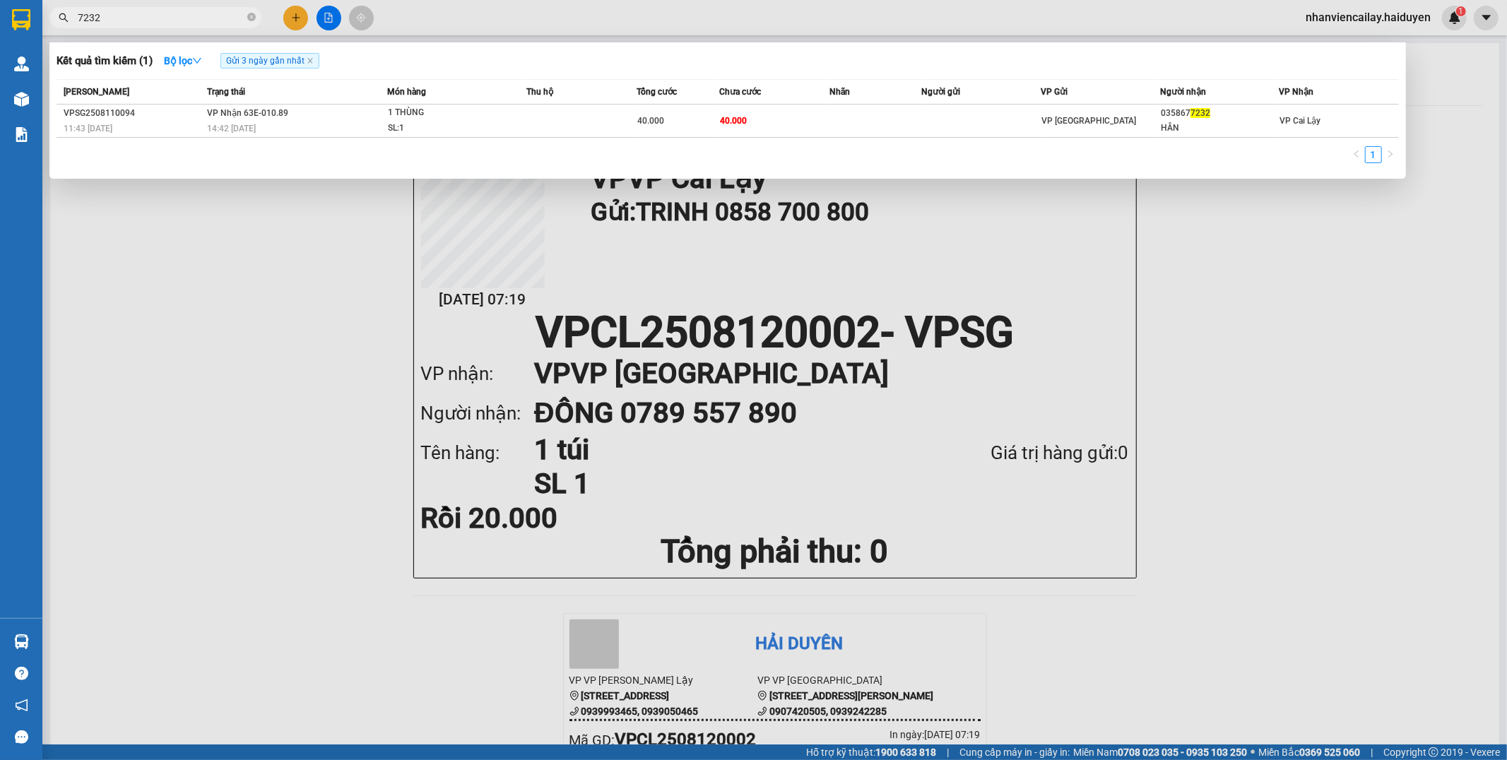
click at [199, 17] on input "7232" at bounding box center [161, 18] width 167 height 16
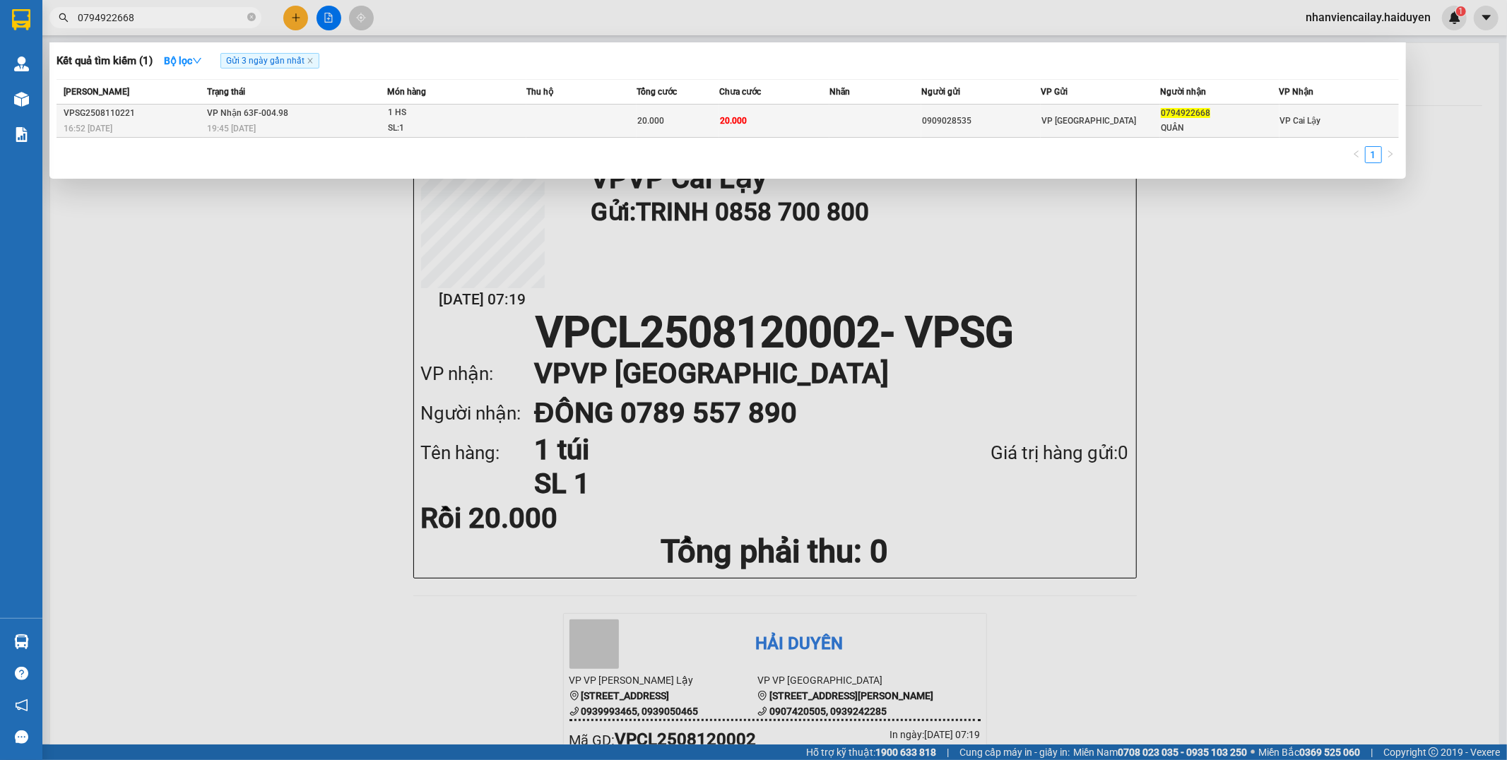
type input "0794922668"
click at [881, 119] on td at bounding box center [876, 121] width 92 height 33
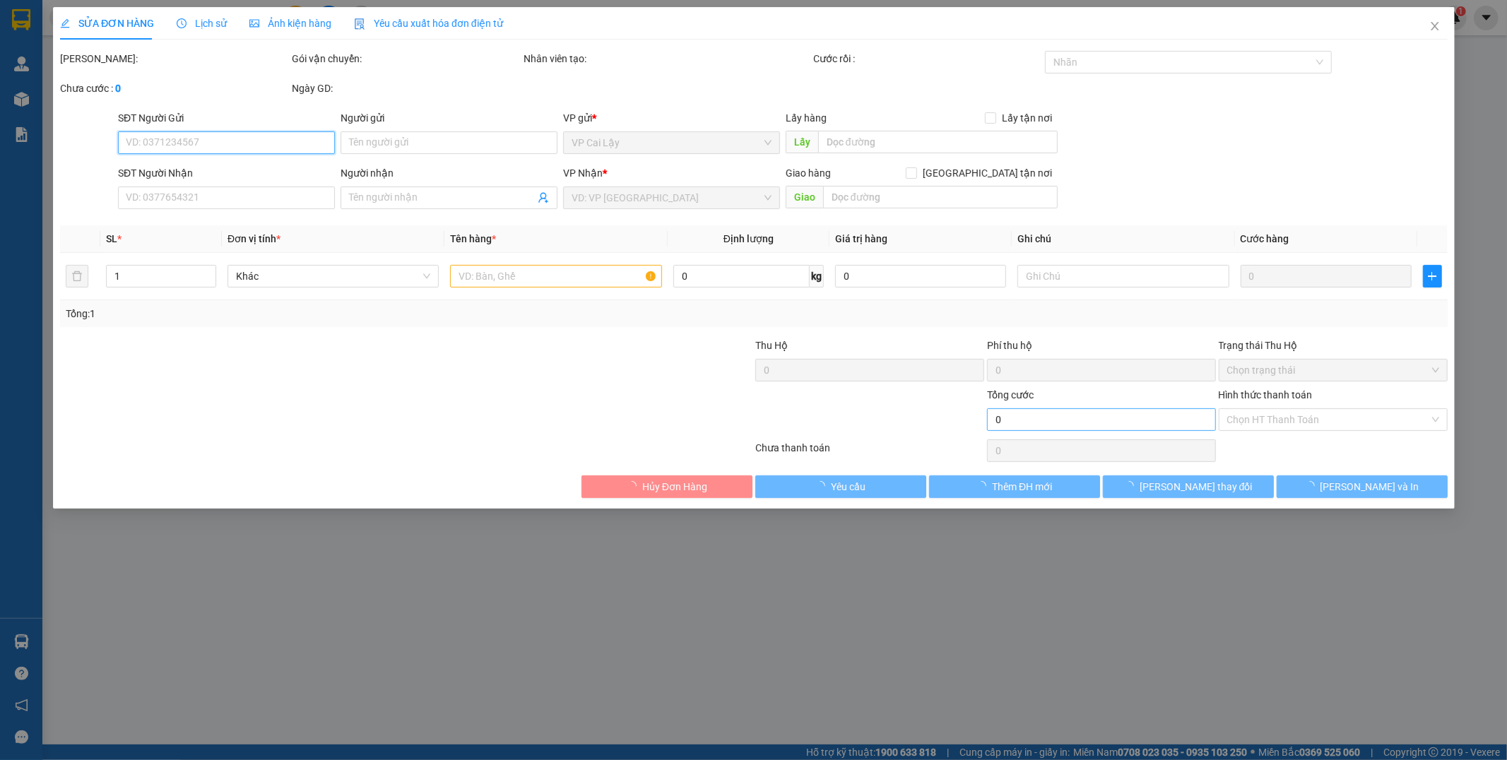
type input "0909028535"
type input "0794922668"
type input "QUÂN"
type input "20.000"
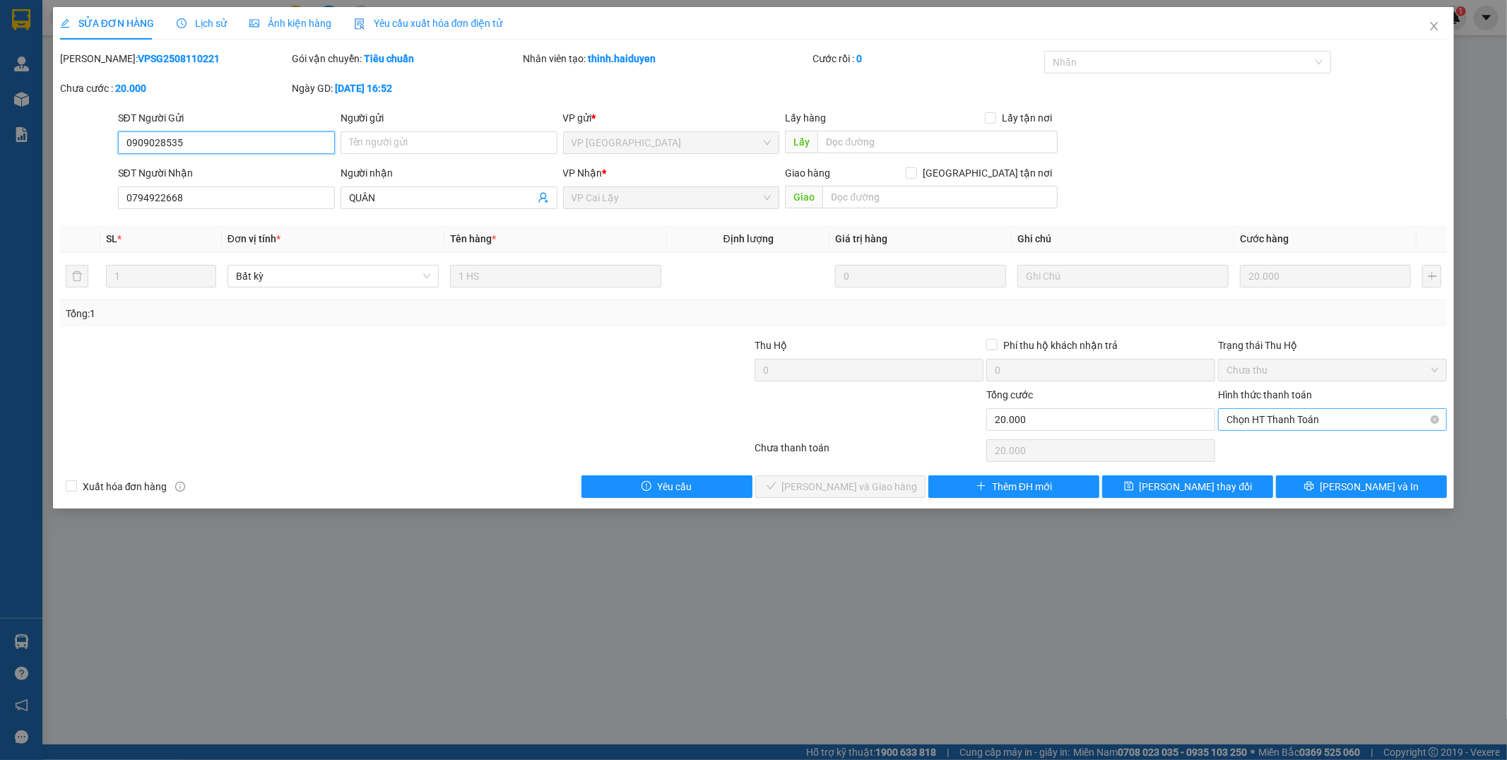
click at [1260, 425] on span "Chọn HT Thanh Toán" at bounding box center [1333, 419] width 212 height 21
click at [1268, 452] on div "Tại văn phòng" at bounding box center [1334, 448] width 212 height 16
type input "0"
click at [874, 490] on span "[PERSON_NAME] và Giao hàng" at bounding box center [850, 487] width 136 height 16
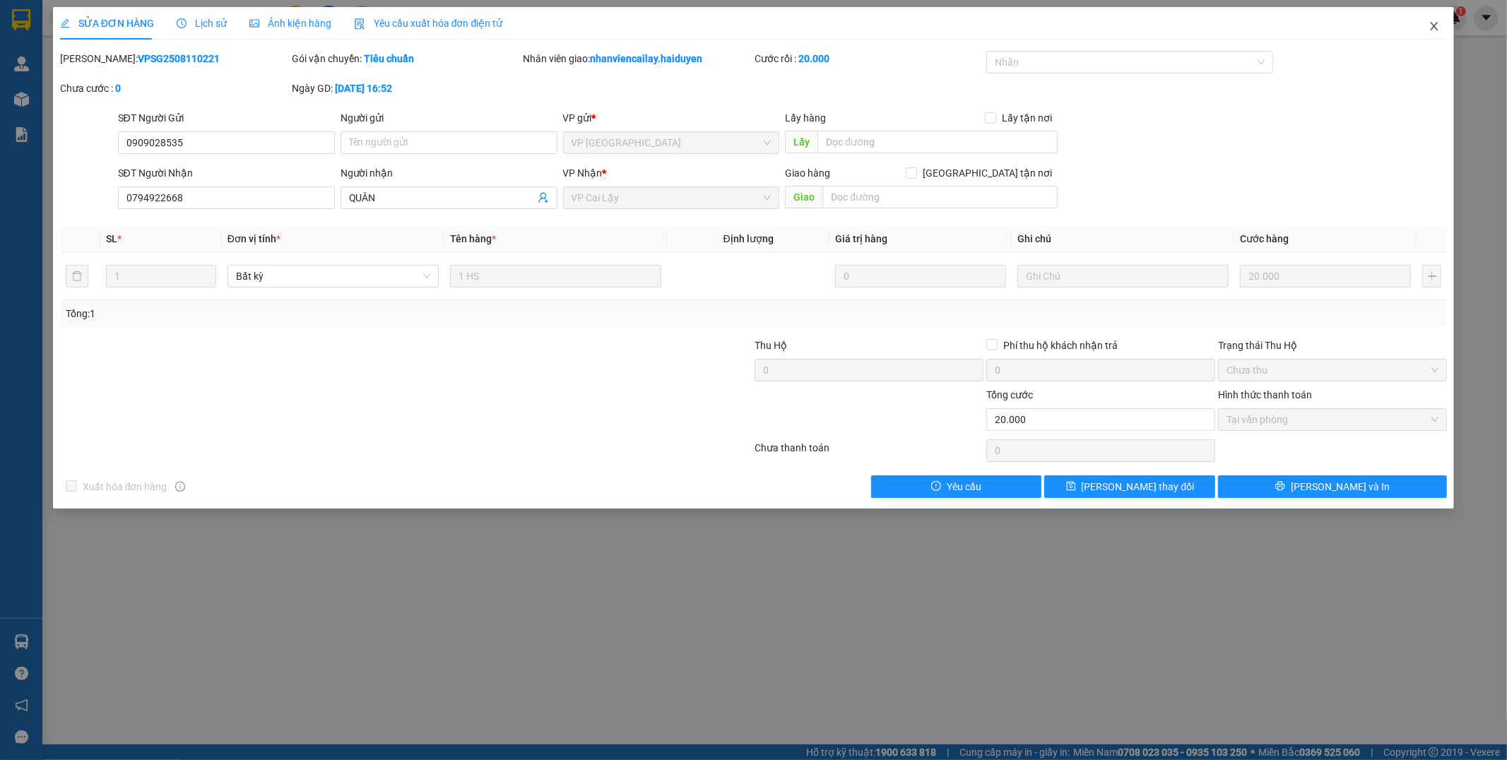
click at [1435, 28] on icon "close" at bounding box center [1435, 26] width 8 height 8
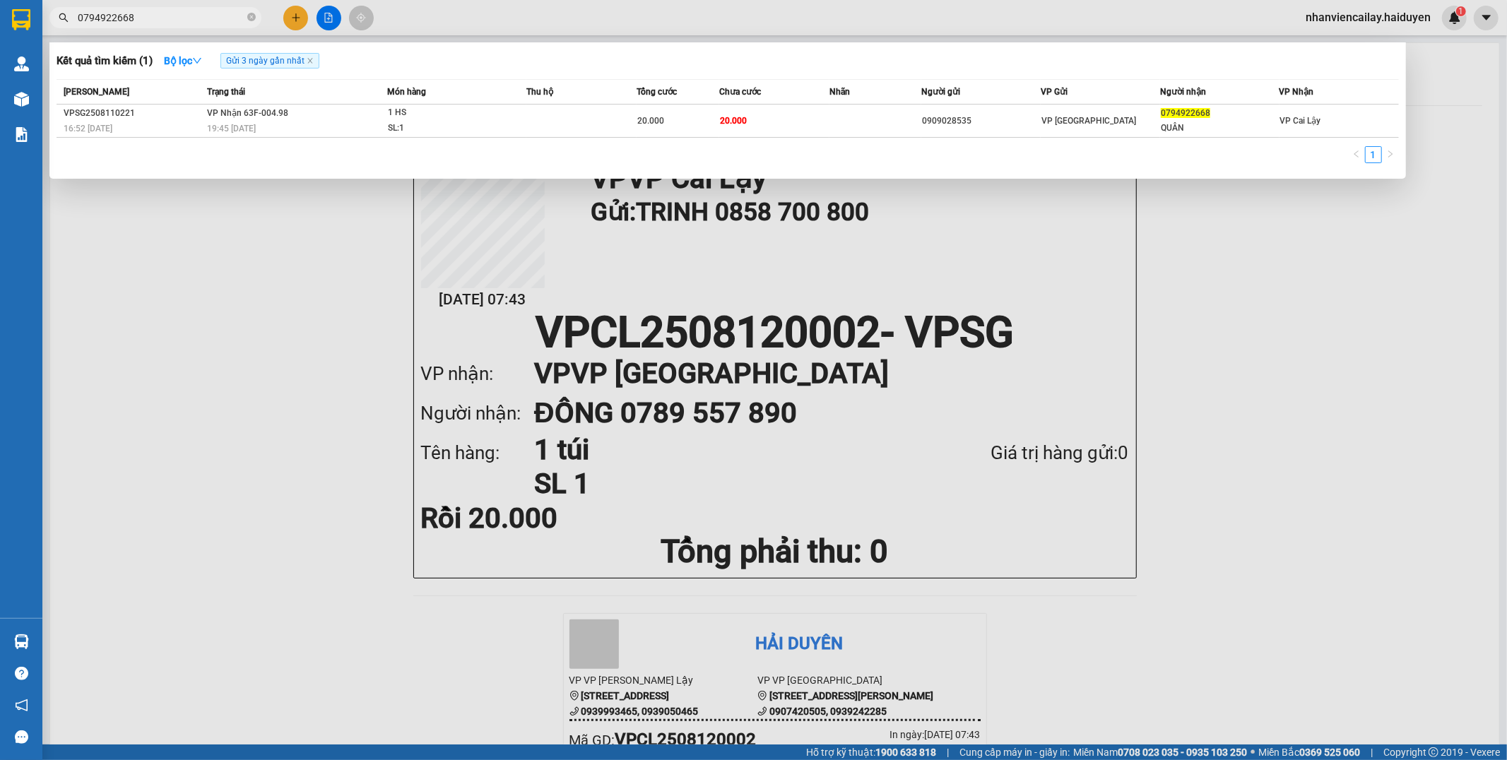
drag, startPoint x: 144, startPoint y: 24, endPoint x: 68, endPoint y: 11, distance: 77.4
click at [68, 11] on span "0794922668" at bounding box center [155, 17] width 212 height 21
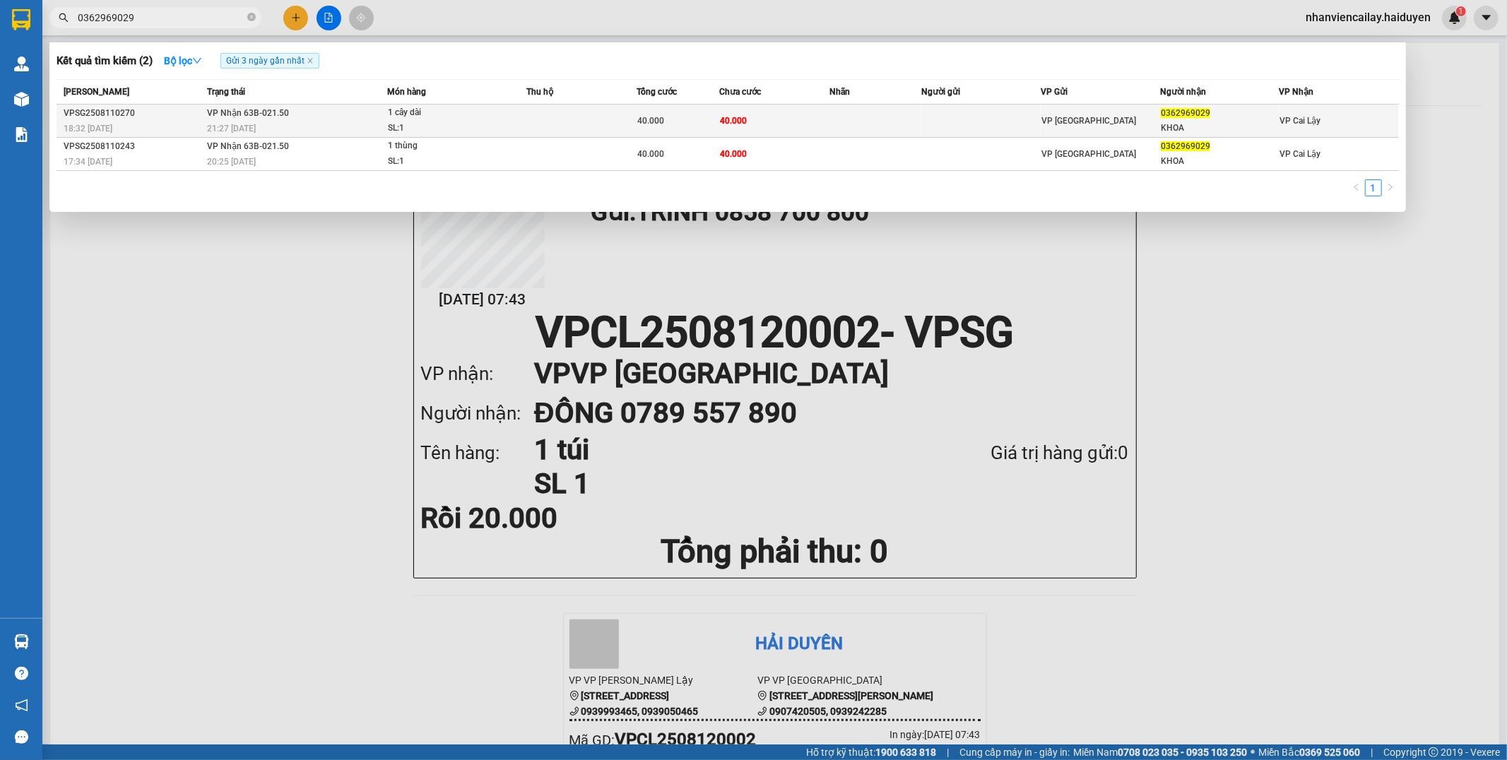
type input "0362969029"
click at [832, 131] on td at bounding box center [876, 121] width 92 height 33
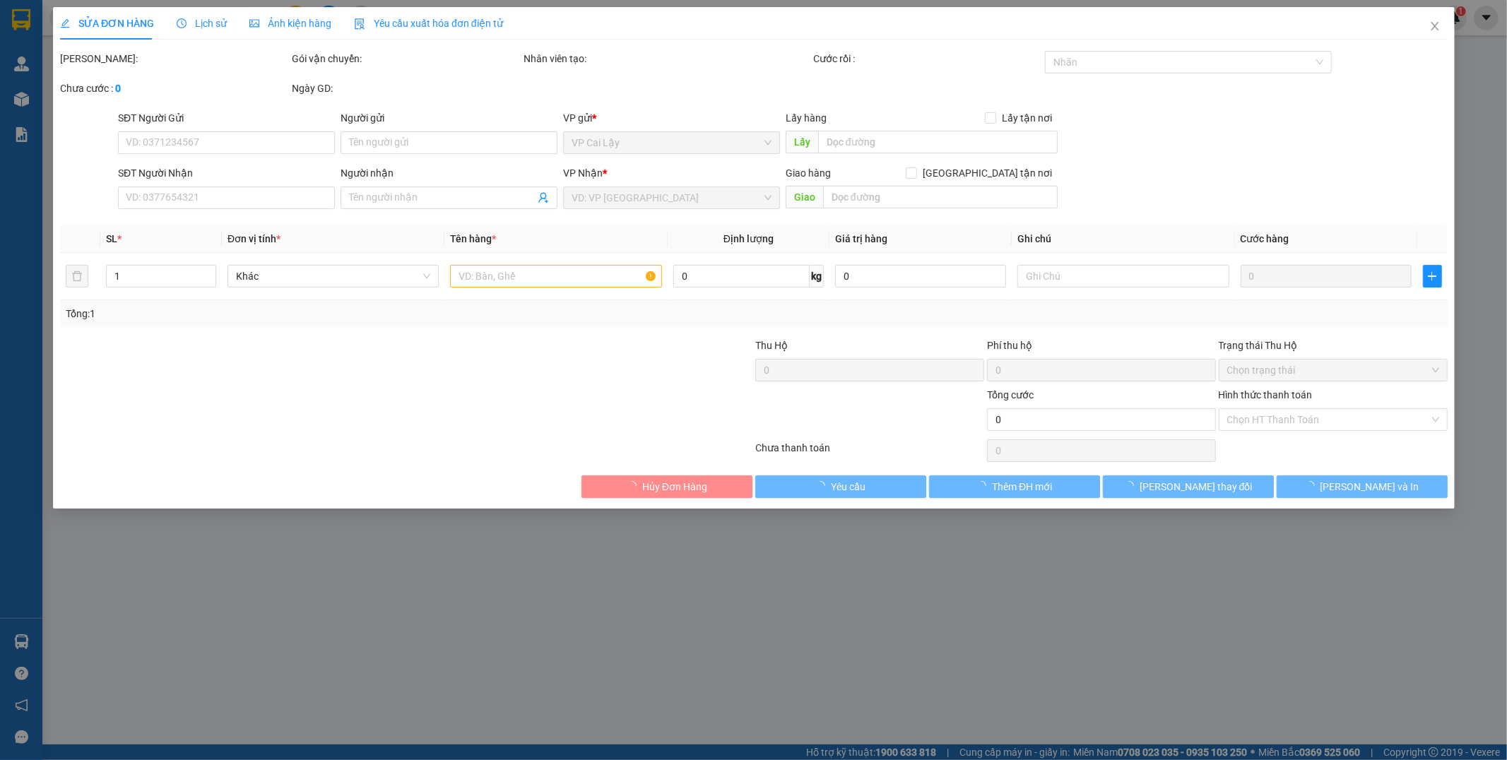
type input "0362969029"
type input "KHOA"
type input "40.000"
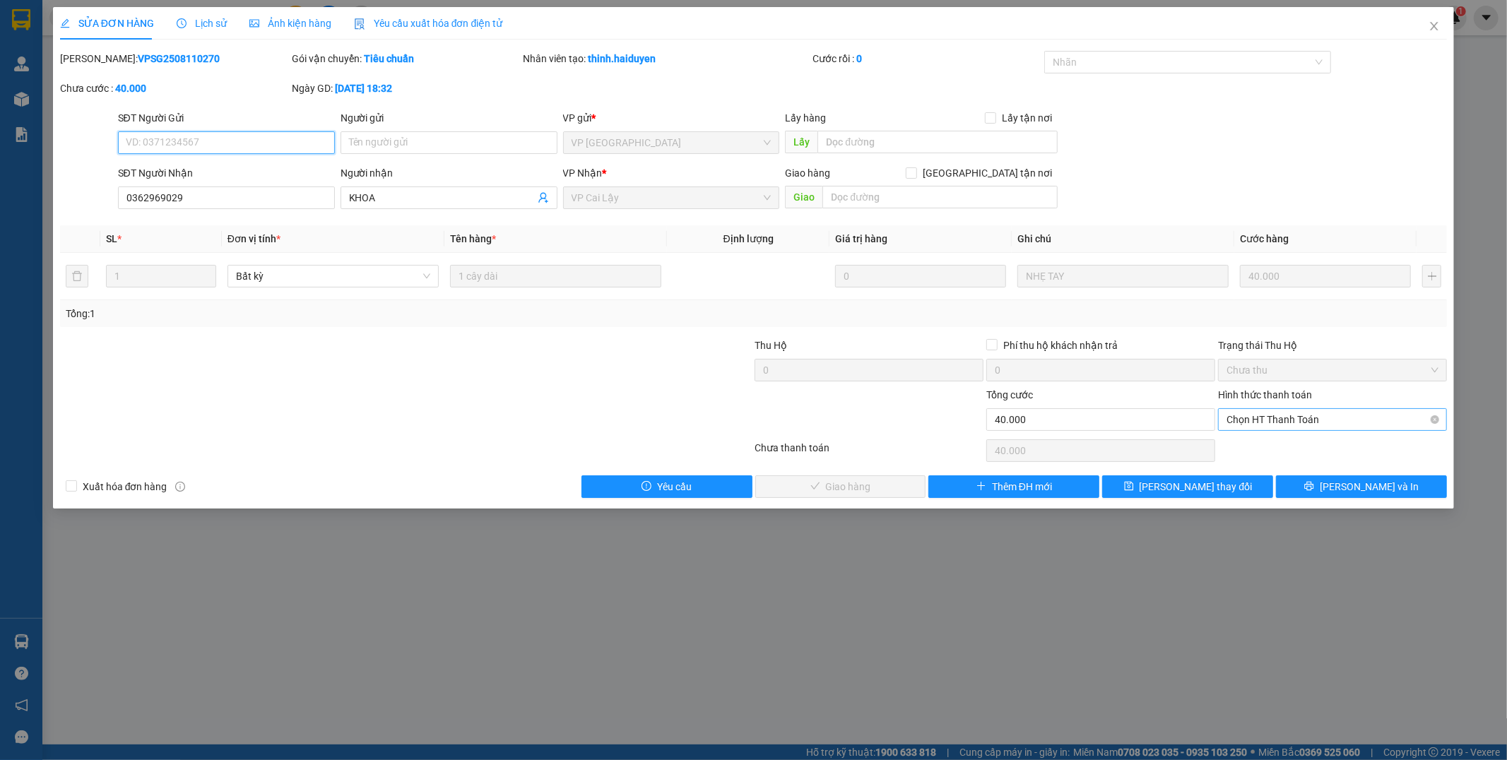
click at [1279, 424] on span "Chọn HT Thanh Toán" at bounding box center [1333, 419] width 212 height 21
click at [1286, 457] on div "Tại văn phòng" at bounding box center [1333, 448] width 229 height 23
type input "0"
click at [842, 491] on span "[PERSON_NAME] và Giao hàng" at bounding box center [850, 487] width 136 height 16
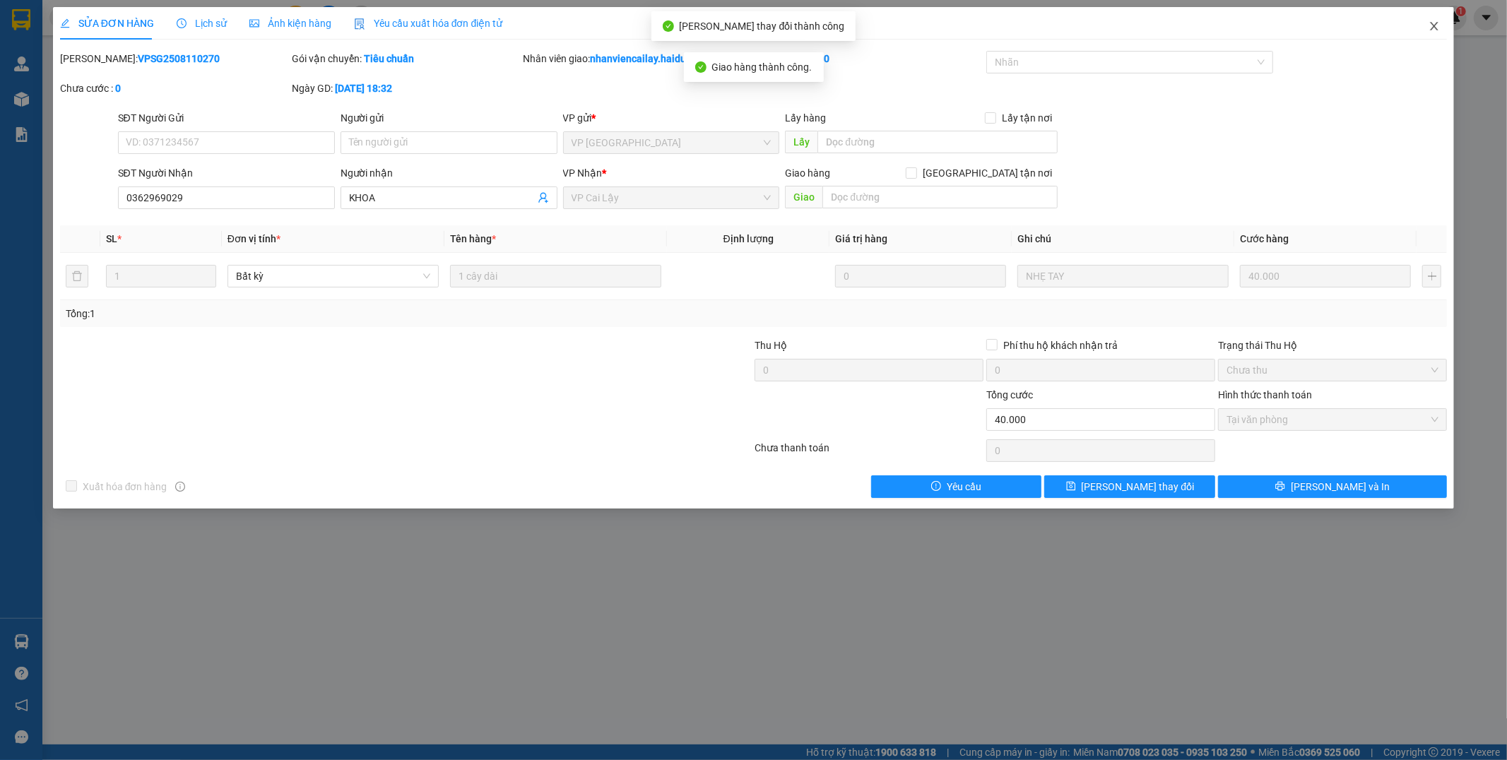
click at [1430, 29] on icon "close" at bounding box center [1434, 25] width 11 height 11
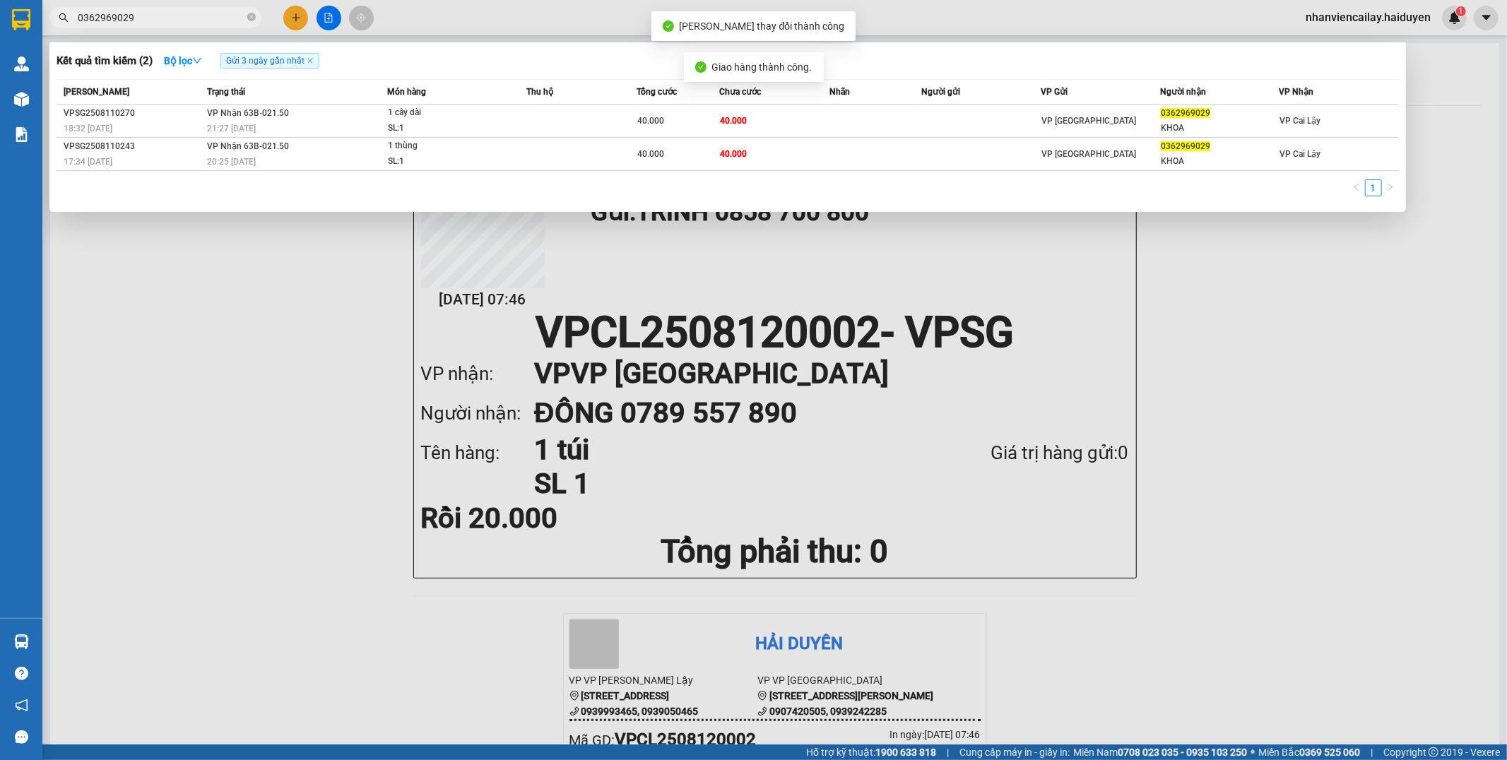
click at [192, 16] on input "0362969029" at bounding box center [161, 18] width 167 height 16
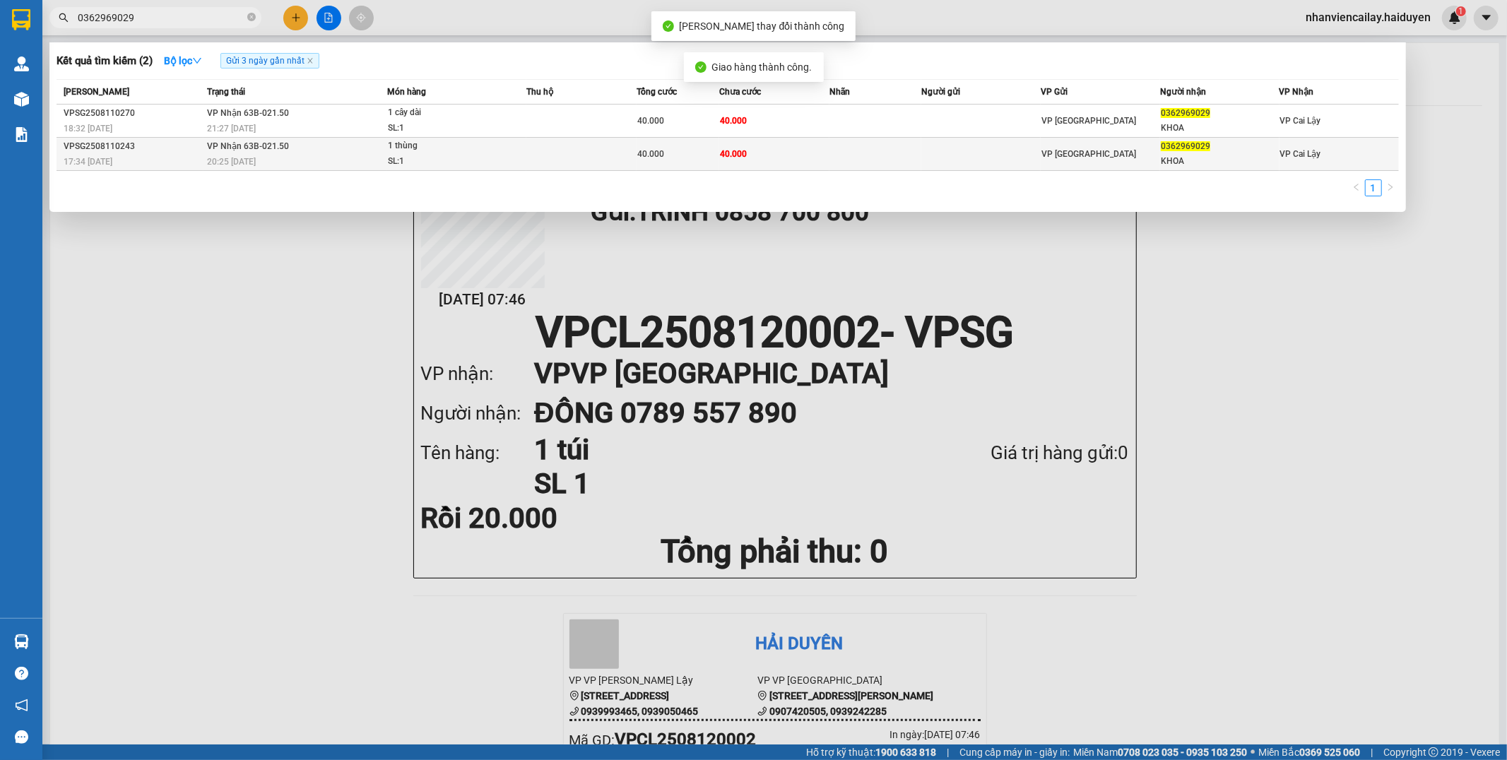
click at [667, 159] on div "40.000" at bounding box center [677, 154] width 81 height 16
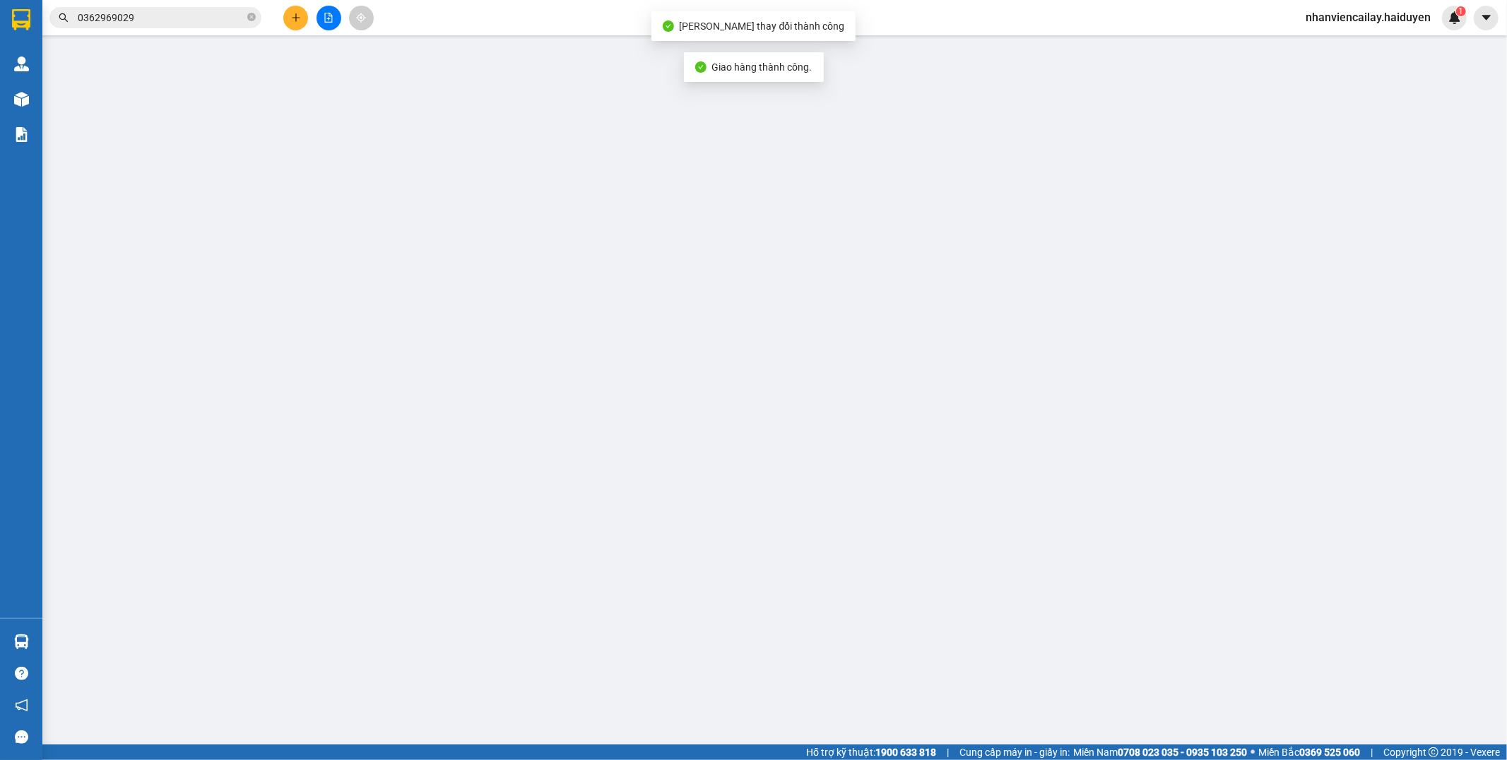
type input "0362969029"
type input "KHOA"
type input "40.000"
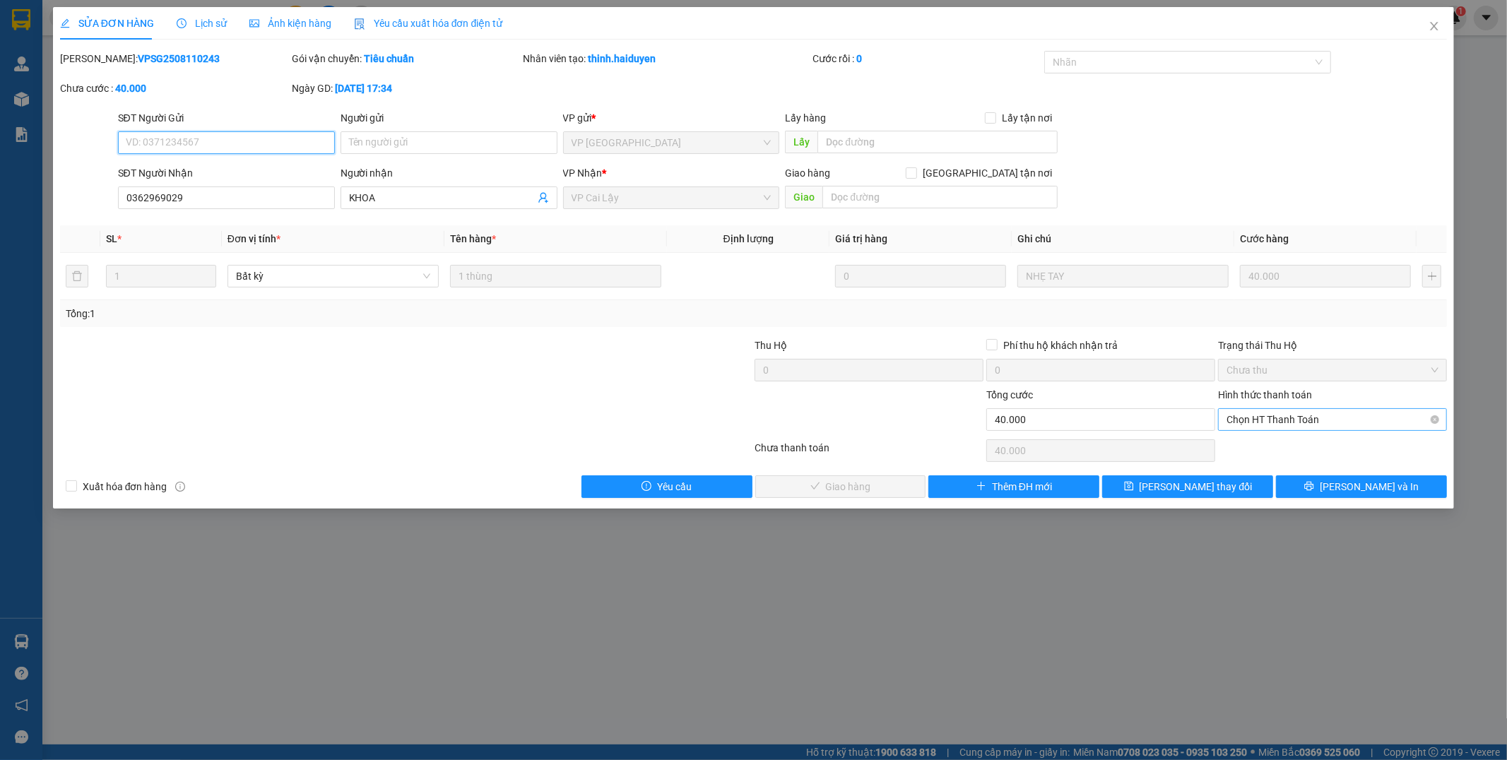
click at [1298, 429] on span "Chọn HT Thanh Toán" at bounding box center [1333, 419] width 212 height 21
click at [1296, 447] on div "Tại văn phòng" at bounding box center [1334, 448] width 212 height 16
type input "0"
click at [837, 489] on span "[PERSON_NAME] và Giao hàng" at bounding box center [850, 487] width 136 height 16
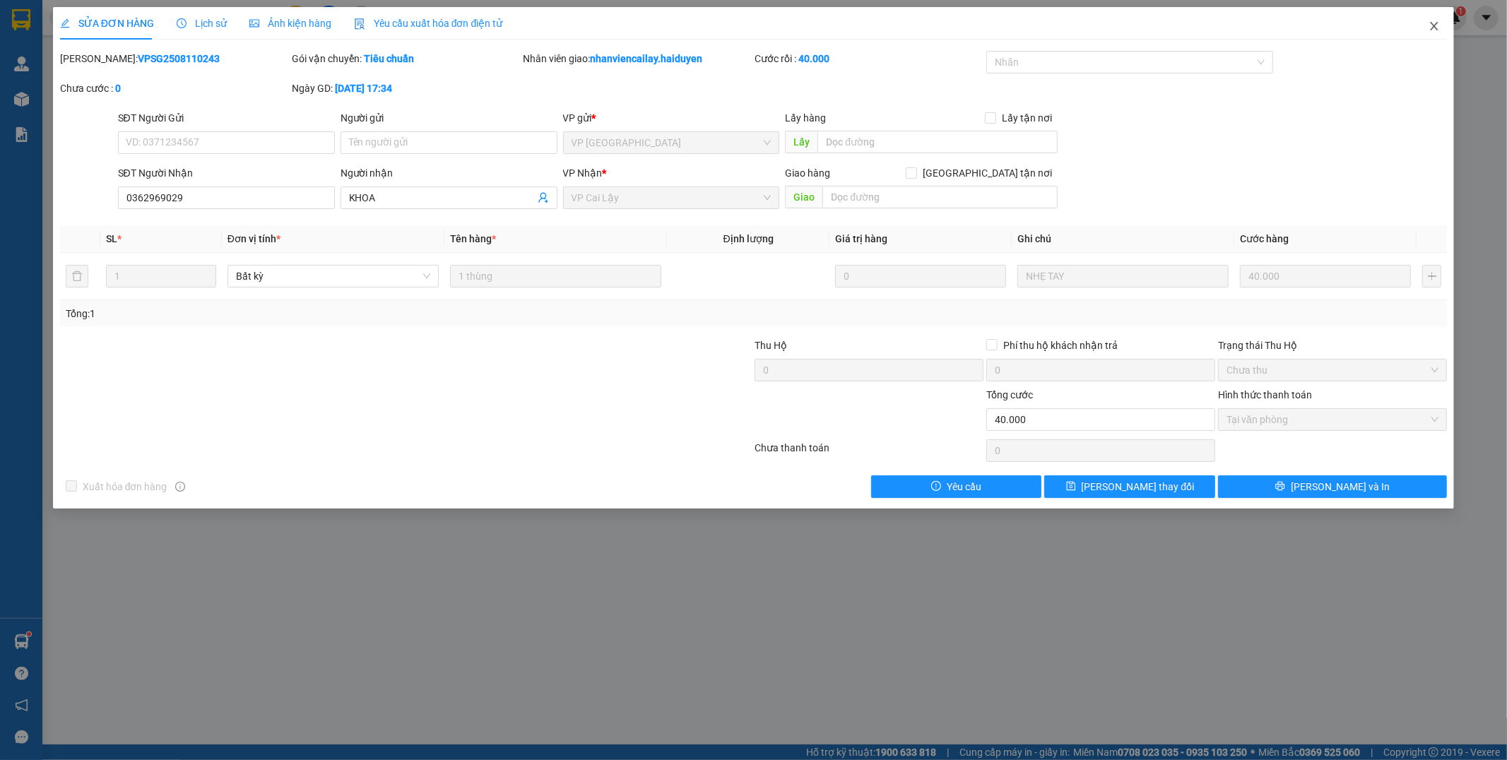
click at [1436, 28] on icon "close" at bounding box center [1435, 26] width 8 height 8
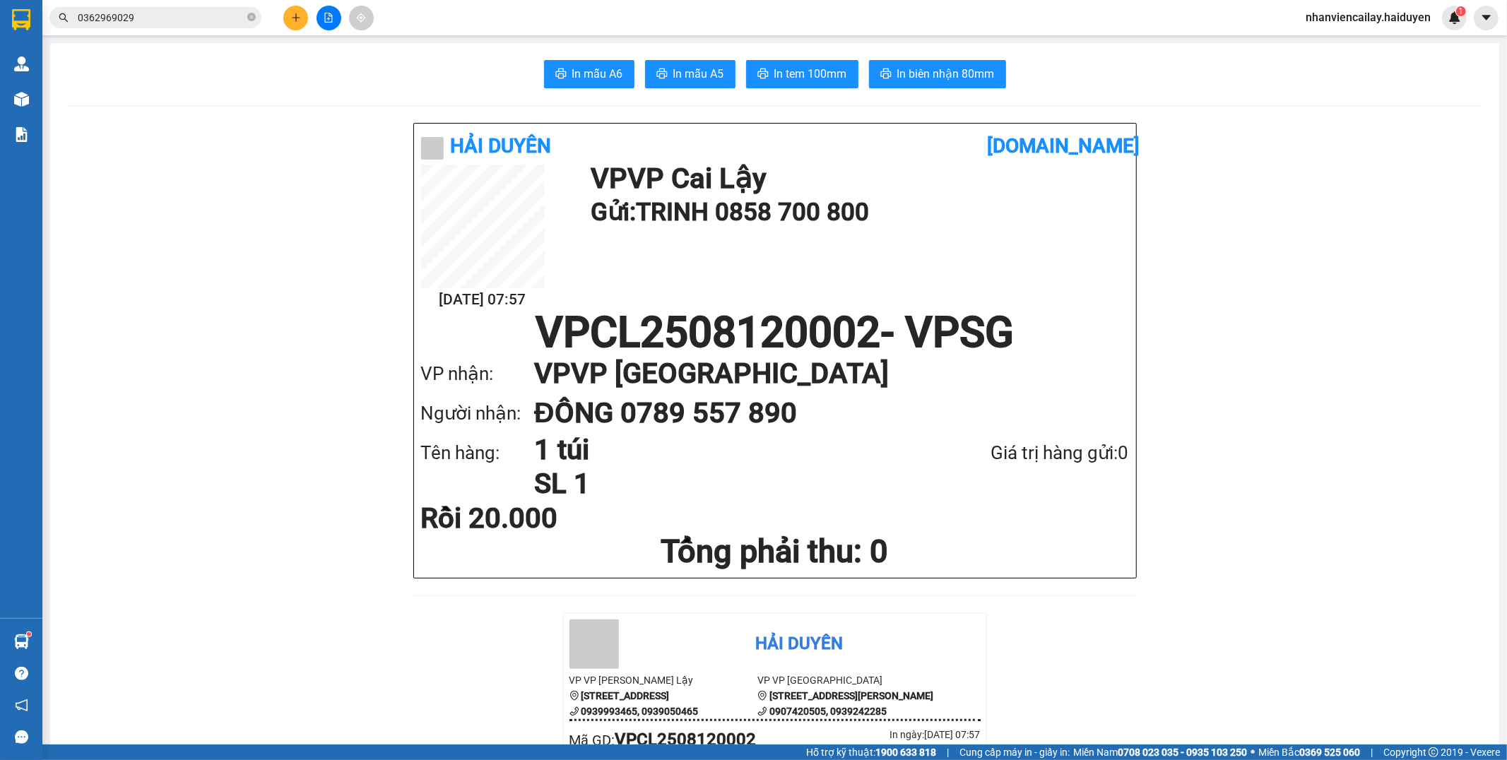
click at [291, 15] on icon "plus" at bounding box center [296, 18] width 10 height 10
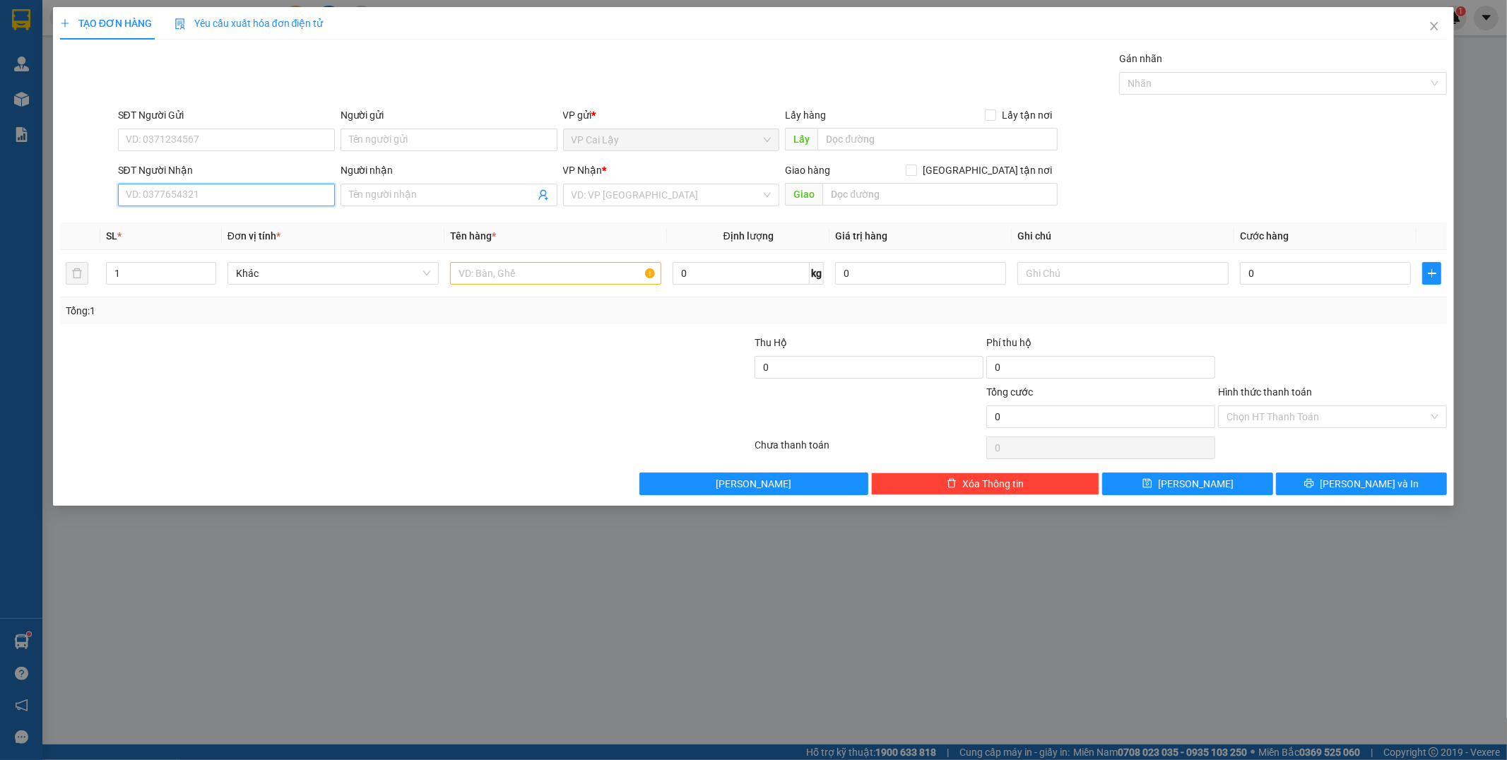
click at [223, 198] on input "SĐT Người Nhận" at bounding box center [226, 195] width 217 height 23
type input "0938380676"
click at [205, 224] on div "0938380676" at bounding box center [227, 224] width 200 height 16
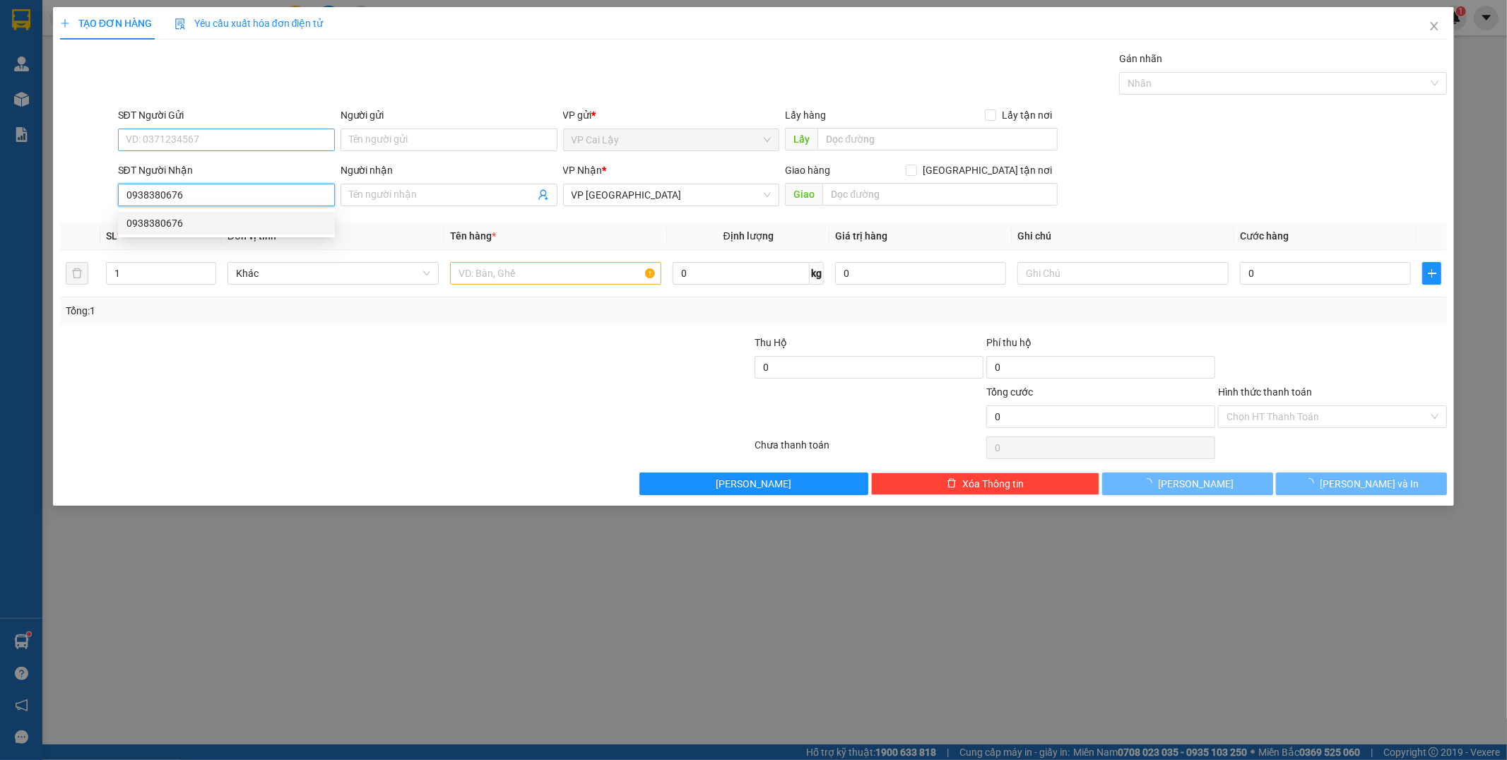
type input "30.000"
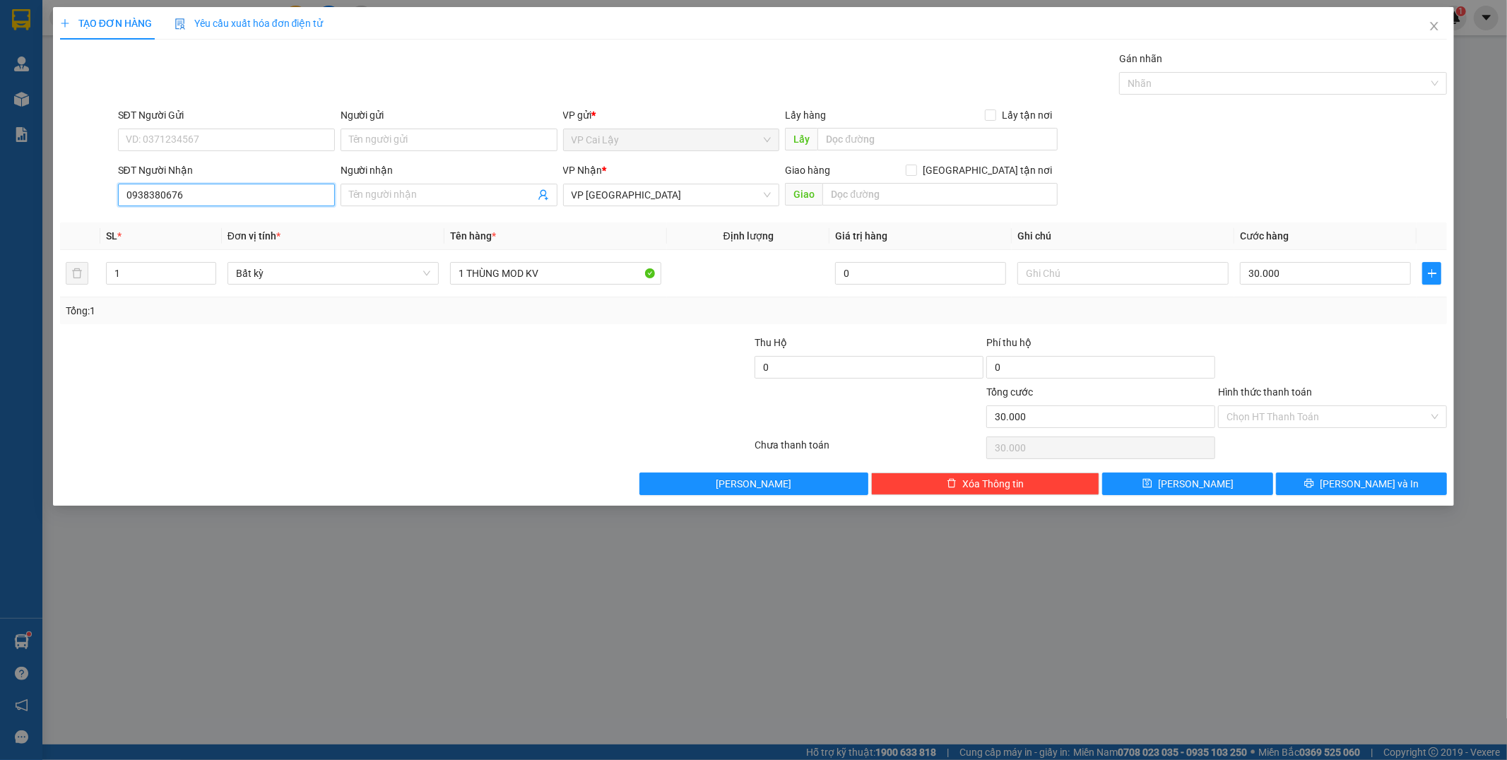
type input "0938380676"
click at [249, 122] on div "SĐT Người Gửi" at bounding box center [226, 115] width 217 height 16
click at [249, 129] on input "SĐT Người Gửi" at bounding box center [226, 140] width 217 height 23
click at [249, 136] on input "SĐT Người Gửi" at bounding box center [226, 140] width 217 height 23
click at [199, 194] on div "0354017764" at bounding box center [227, 191] width 200 height 16
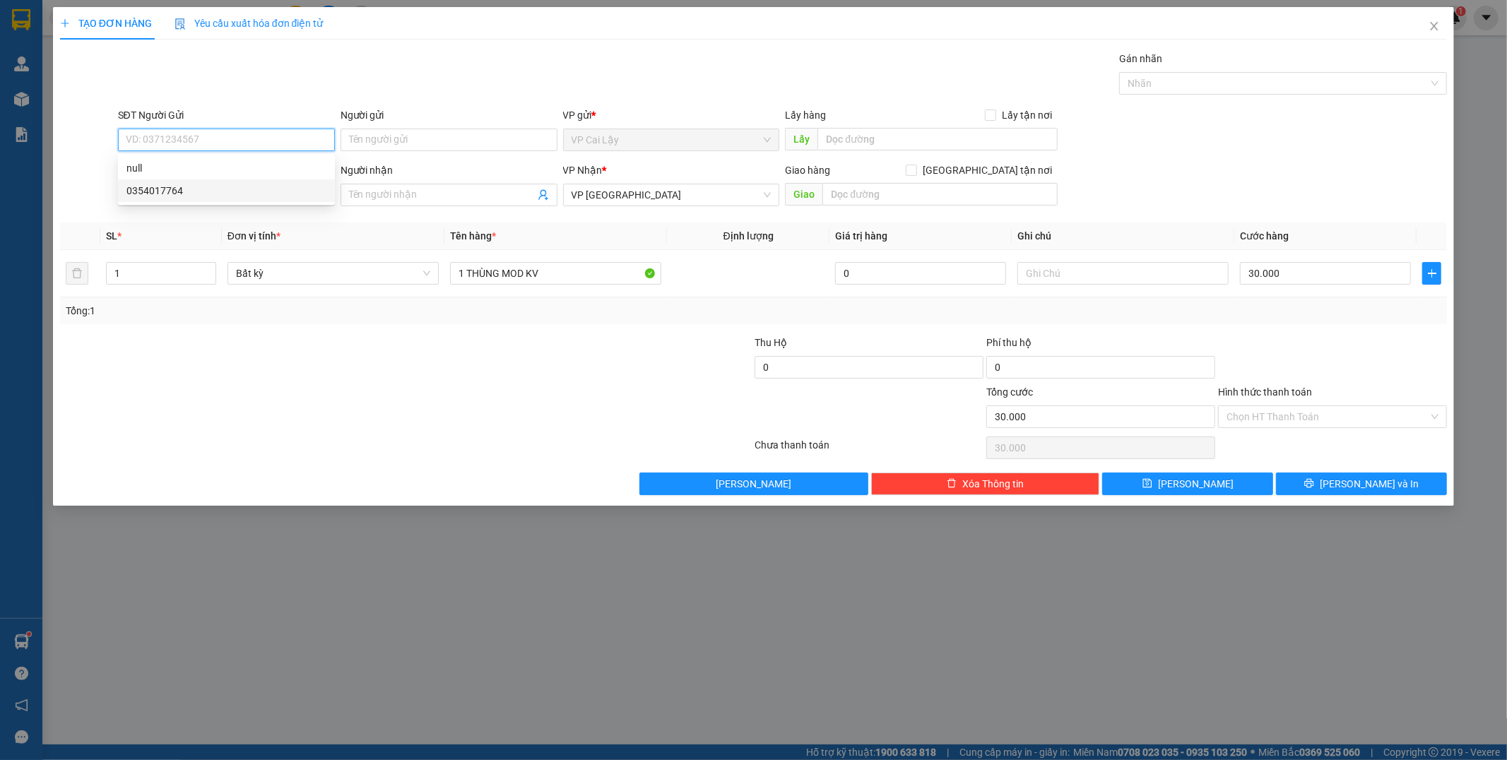
type input "0354017764"
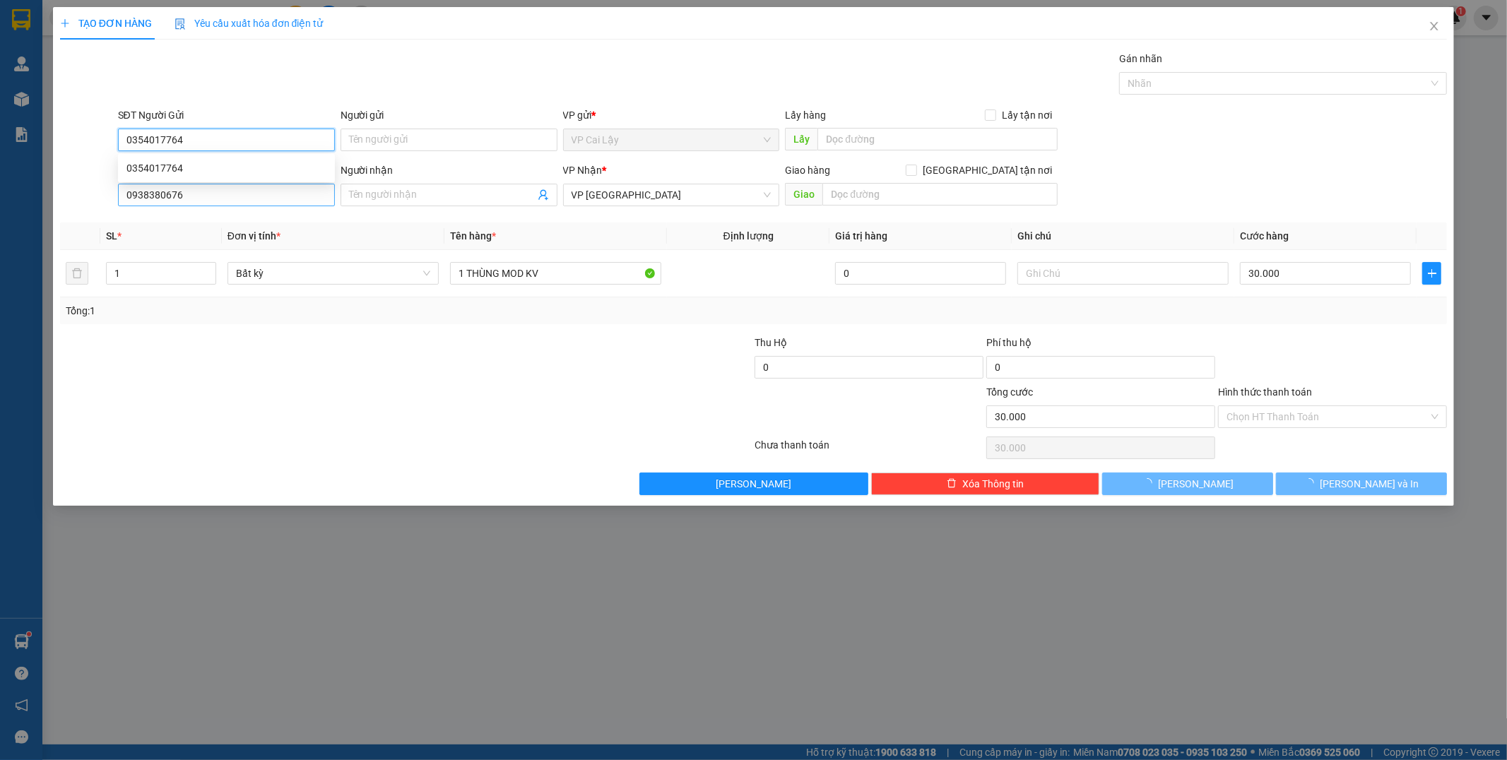
type input "40.000"
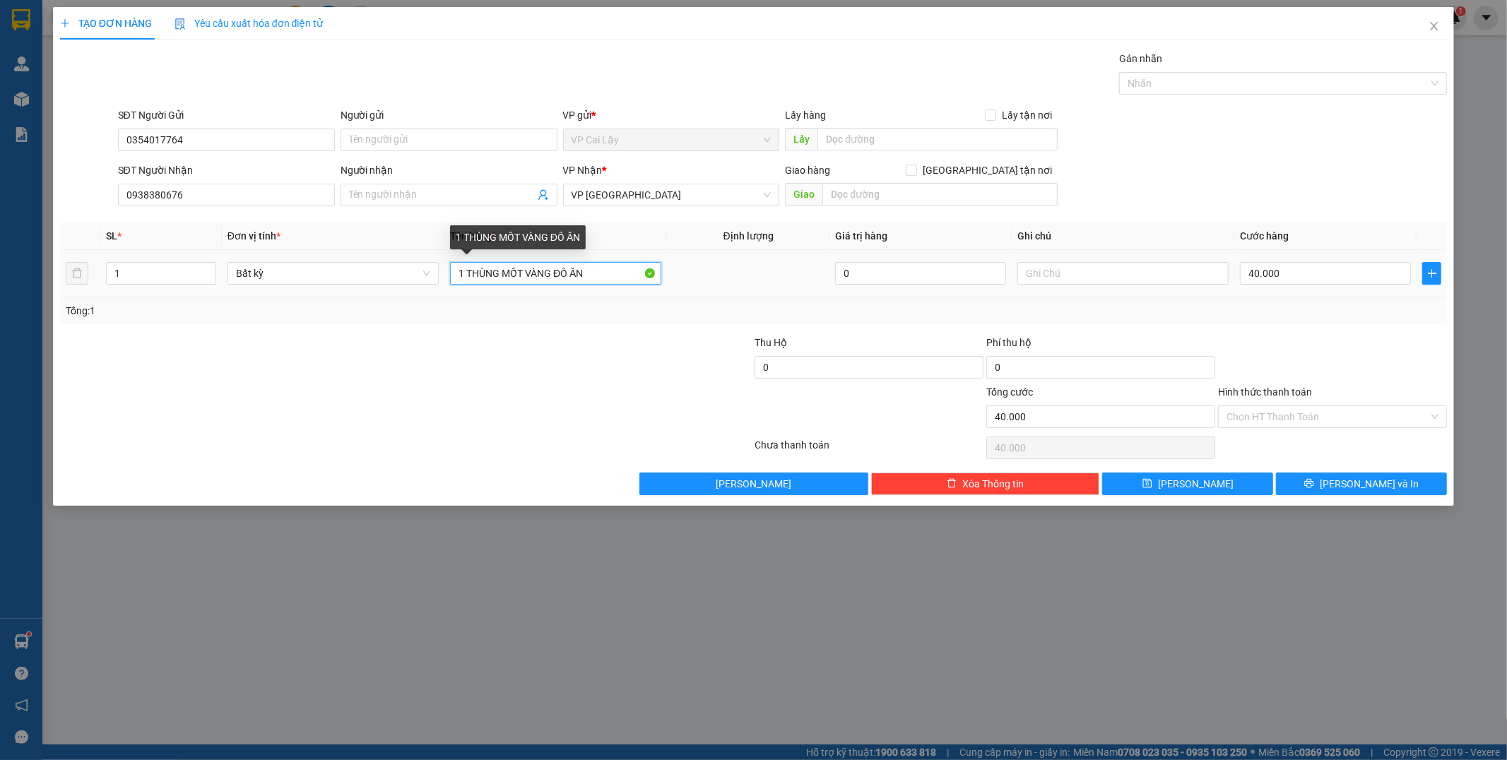
click at [613, 277] on input "1 THÙNG MỐT VÀNG ĐỒ ĂN" at bounding box center [555, 273] width 211 height 23
type input "1 THÙNG MỐT VÀNG"
click at [1325, 278] on input "40.000" at bounding box center [1325, 273] width 171 height 23
type input "6"
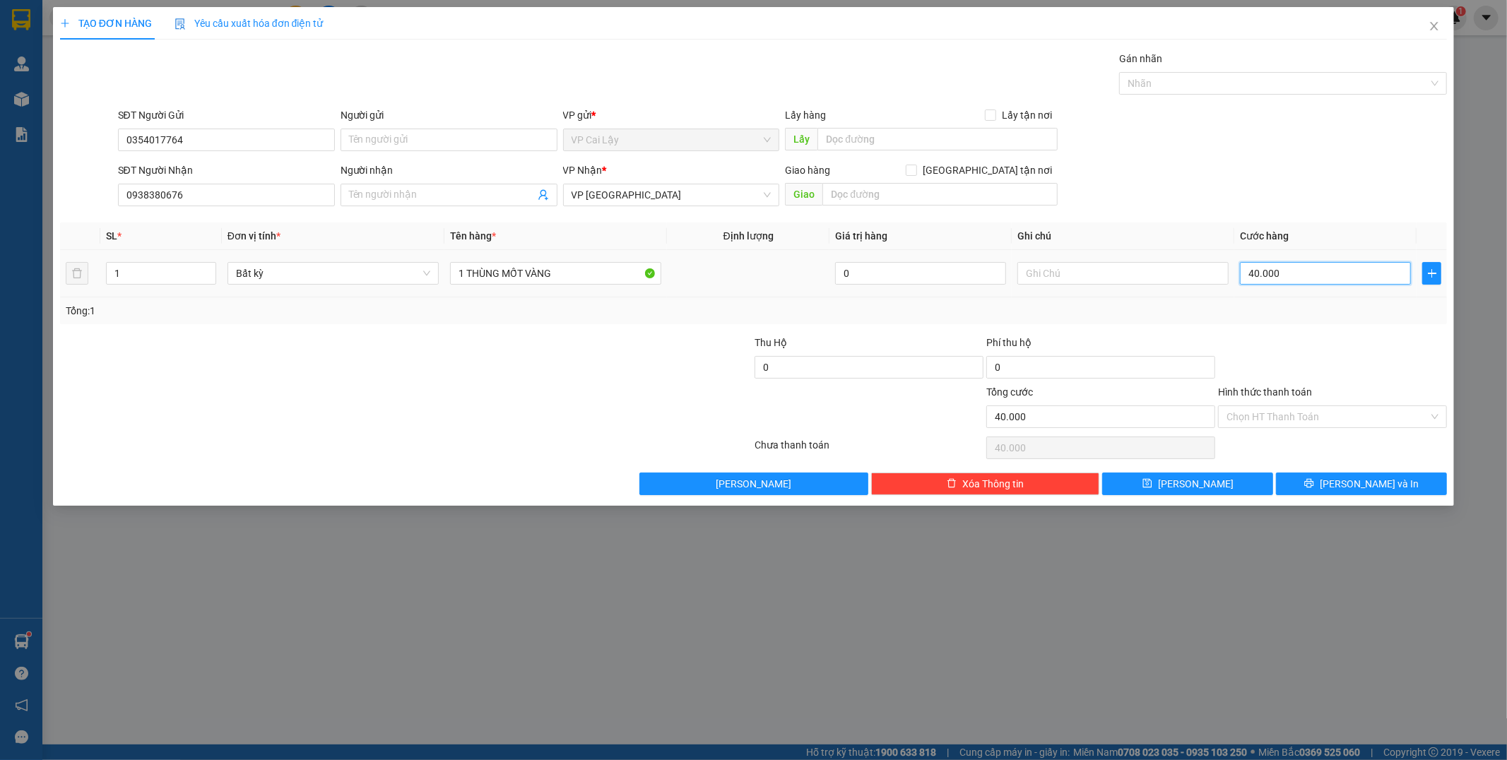
type input "6"
type input "60"
type input "60.000"
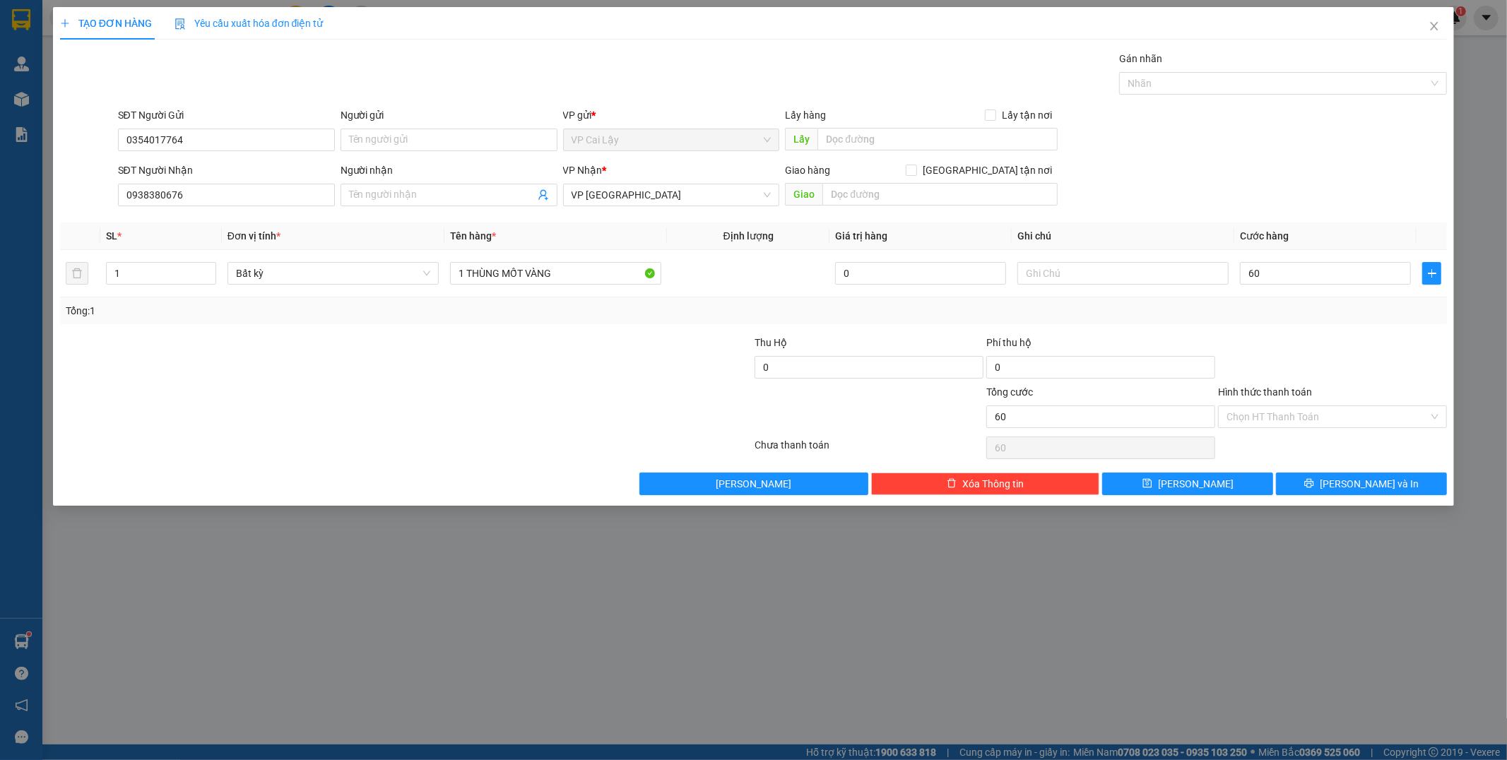
type input "60.000"
click at [1312, 349] on div at bounding box center [1333, 359] width 232 height 49
click at [1319, 420] on input "Hình thức thanh toán" at bounding box center [1328, 416] width 202 height 21
click at [1298, 449] on div "Tại văn phòng" at bounding box center [1334, 445] width 212 height 16
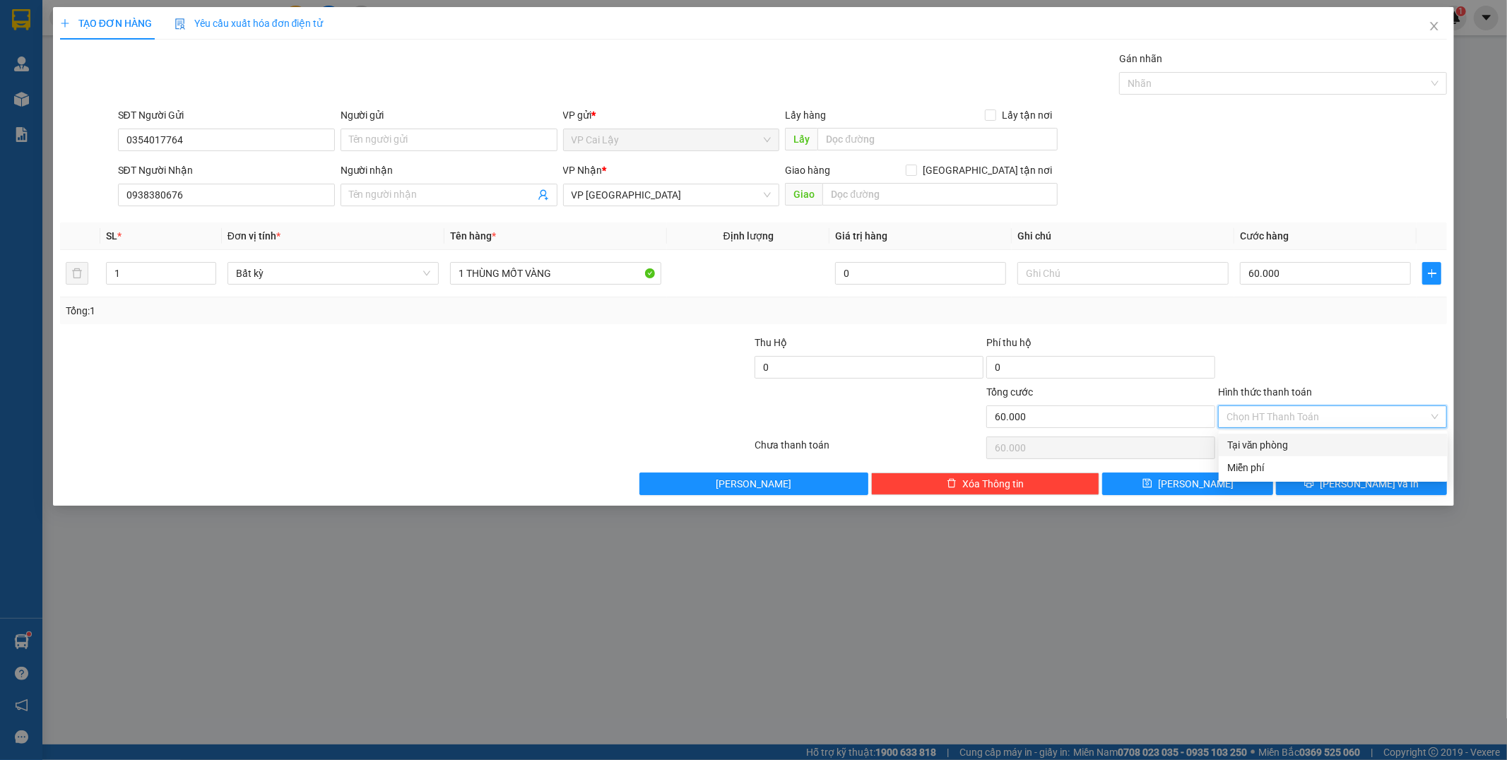
type input "0"
click at [1314, 484] on icon "printer" at bounding box center [1310, 483] width 10 height 10
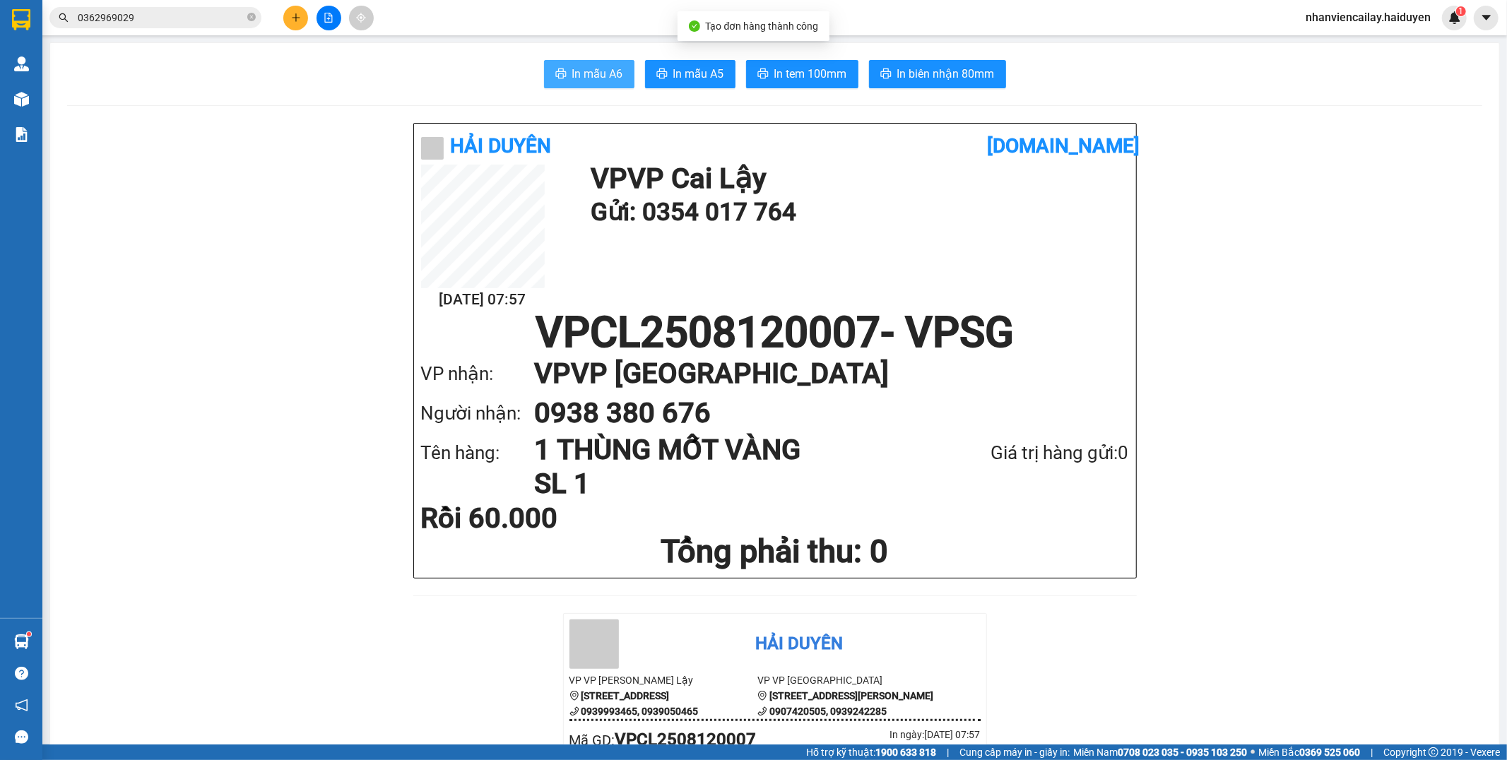
click at [555, 76] on icon "printer" at bounding box center [560, 73] width 11 height 11
click at [544, 69] on button "In mẫu A6" at bounding box center [589, 74] width 90 height 28
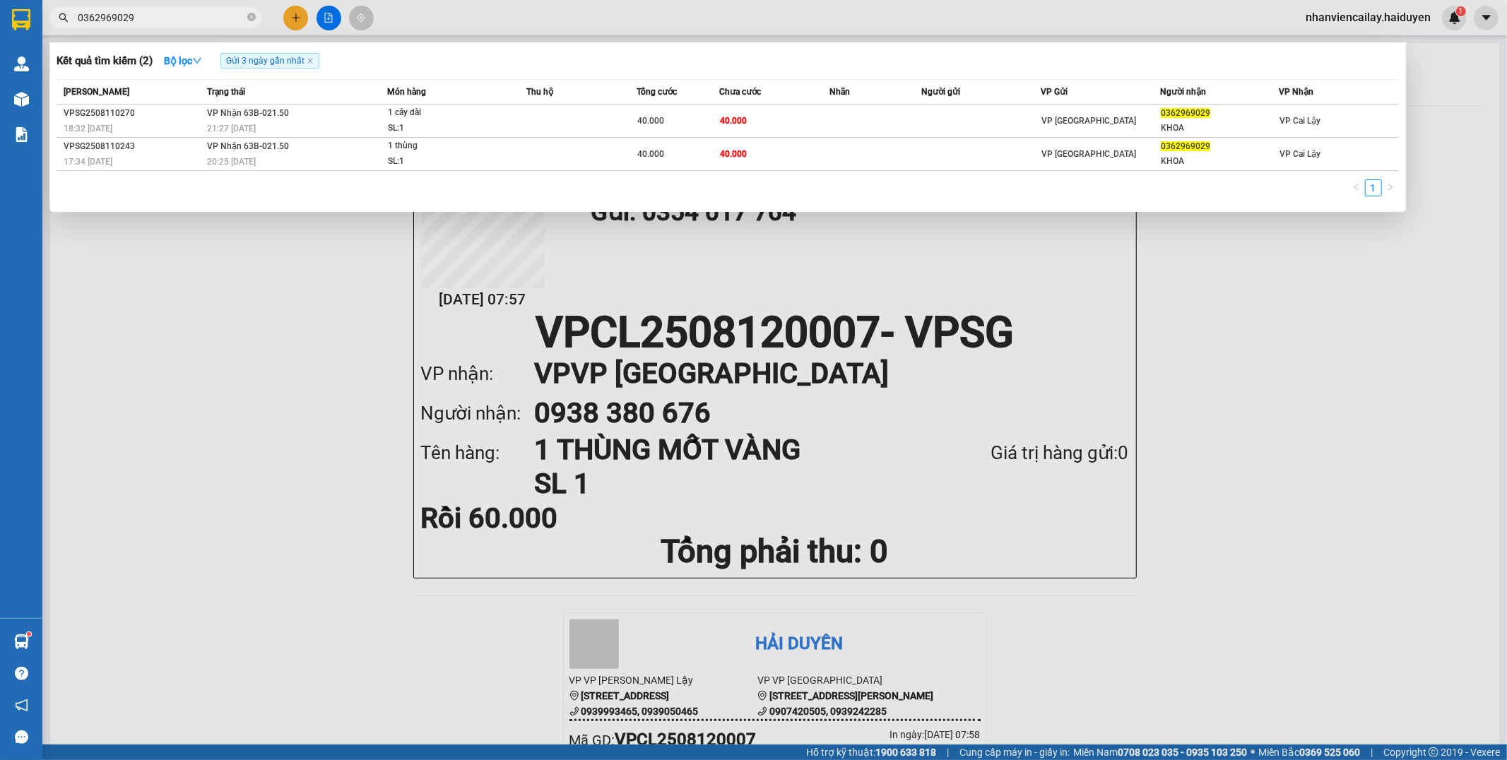
click at [191, 19] on input "0362969029" at bounding box center [161, 18] width 167 height 16
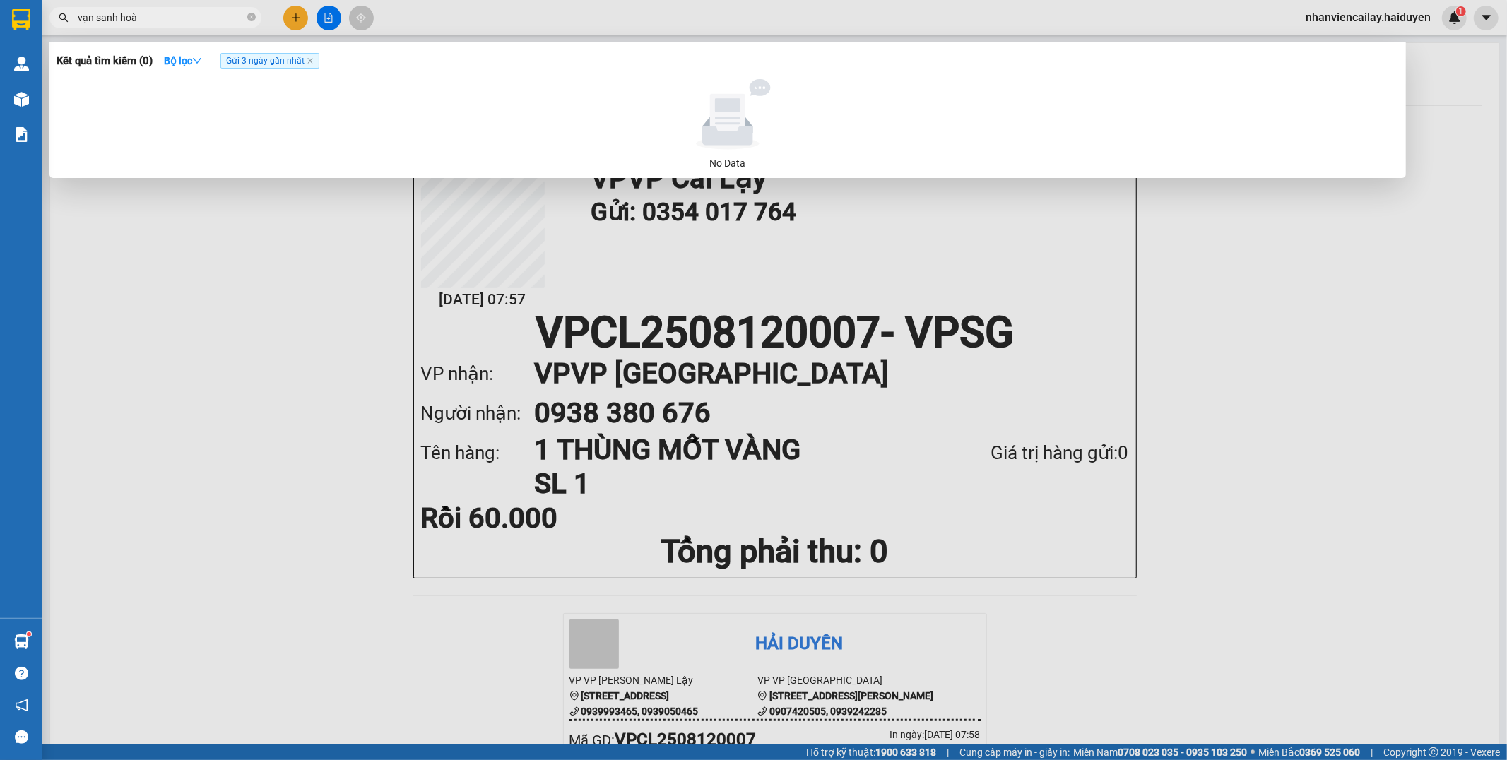
click at [158, 17] on input "vạn sanh hoà" at bounding box center [161, 18] width 167 height 16
type input "vạn sanh hoà"
click at [249, 19] on icon "close-circle" at bounding box center [251, 17] width 8 height 8
